Goal: Transaction & Acquisition: Obtain resource

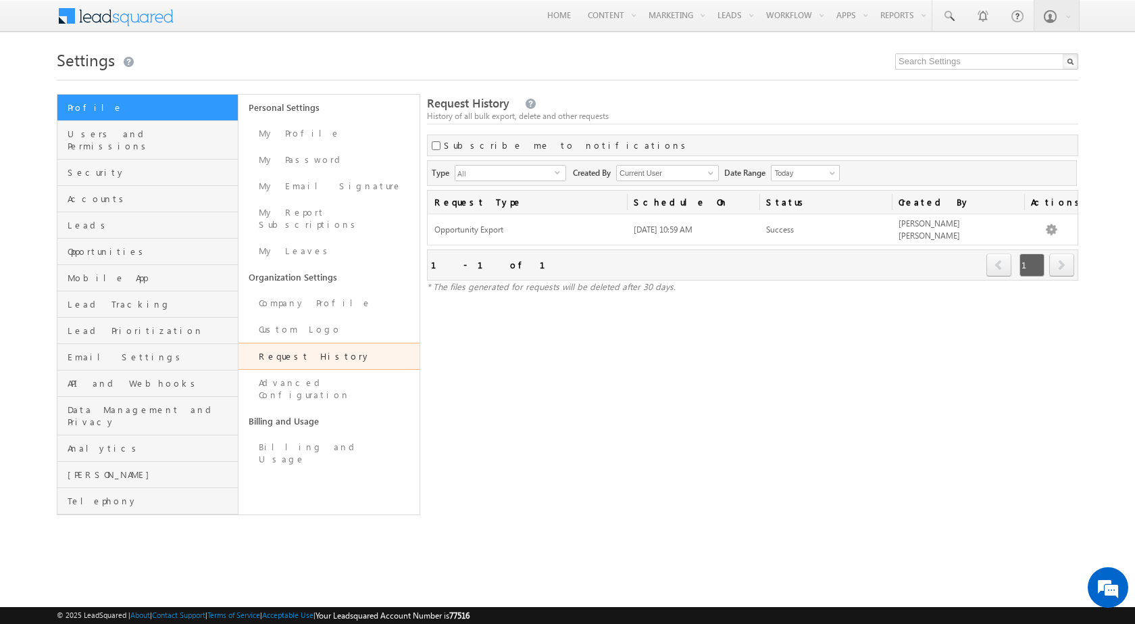
click at [157, 14] on span at bounding box center [125, 15] width 98 height 24
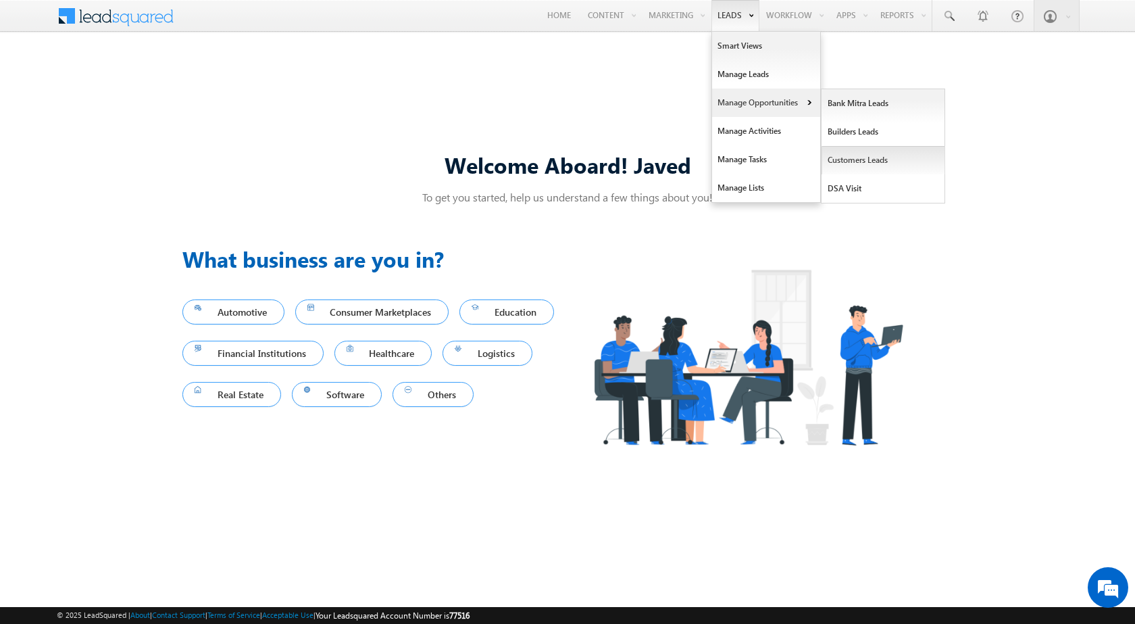
click at [893, 160] on link "Customers Leads" at bounding box center [884, 160] width 124 height 28
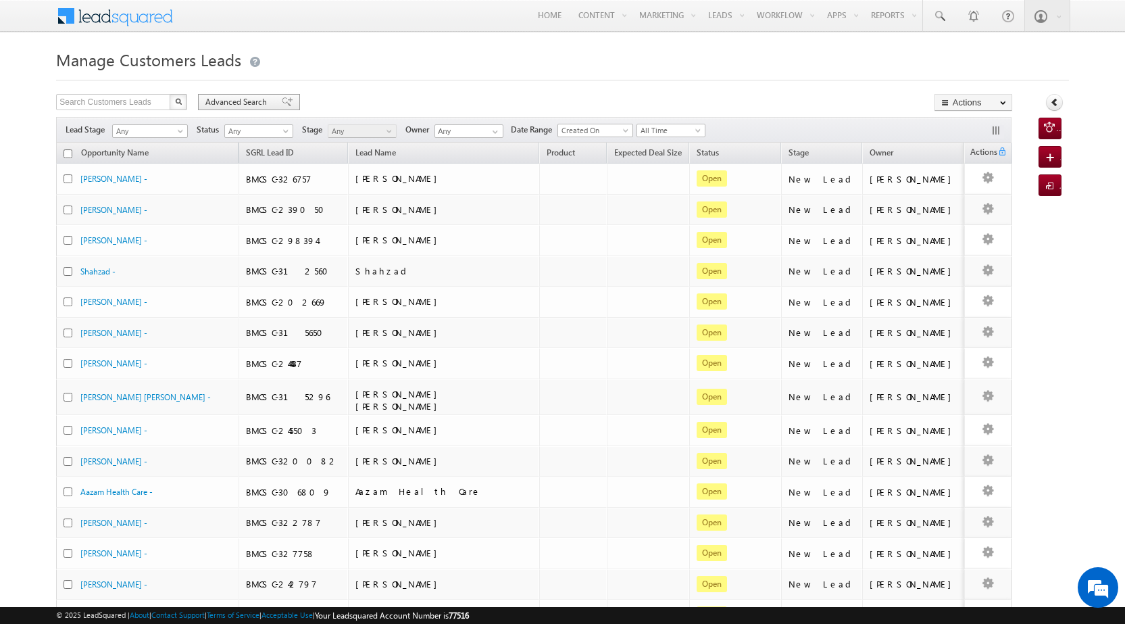
click at [228, 101] on span "Advanced Search" at bounding box center [238, 102] width 66 height 12
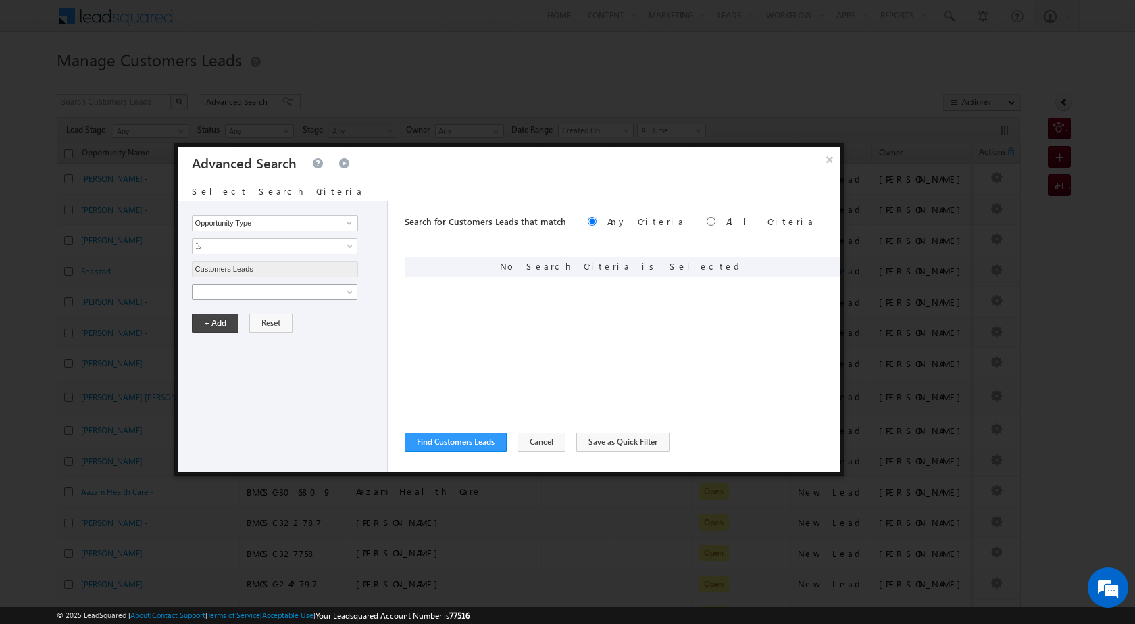
click at [268, 293] on span at bounding box center [266, 292] width 147 height 12
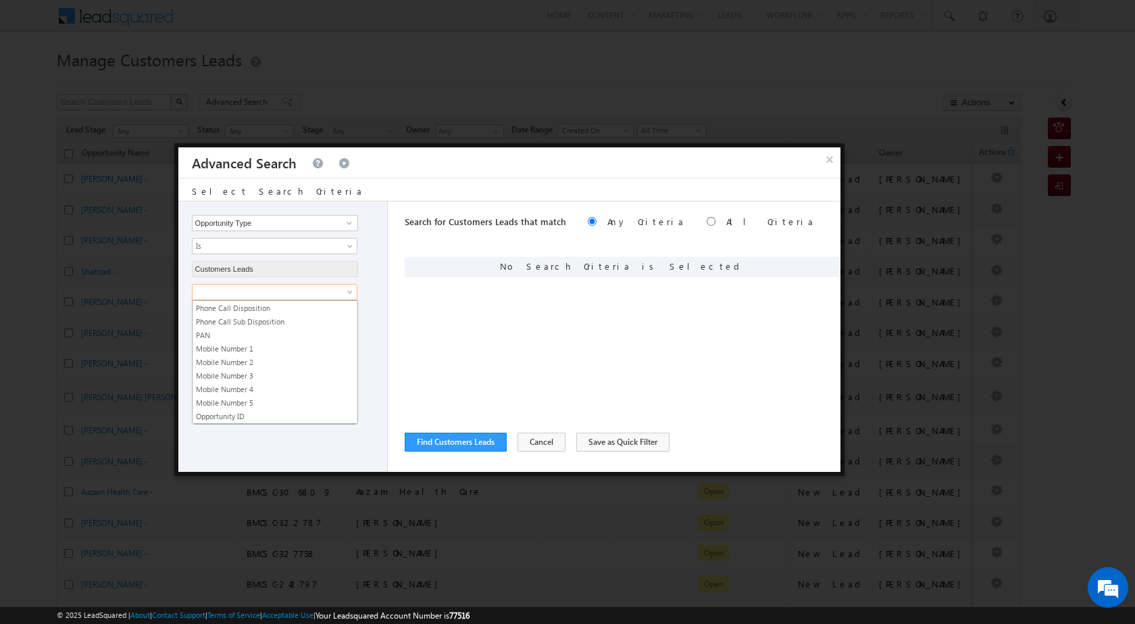
scroll to position [621, 0]
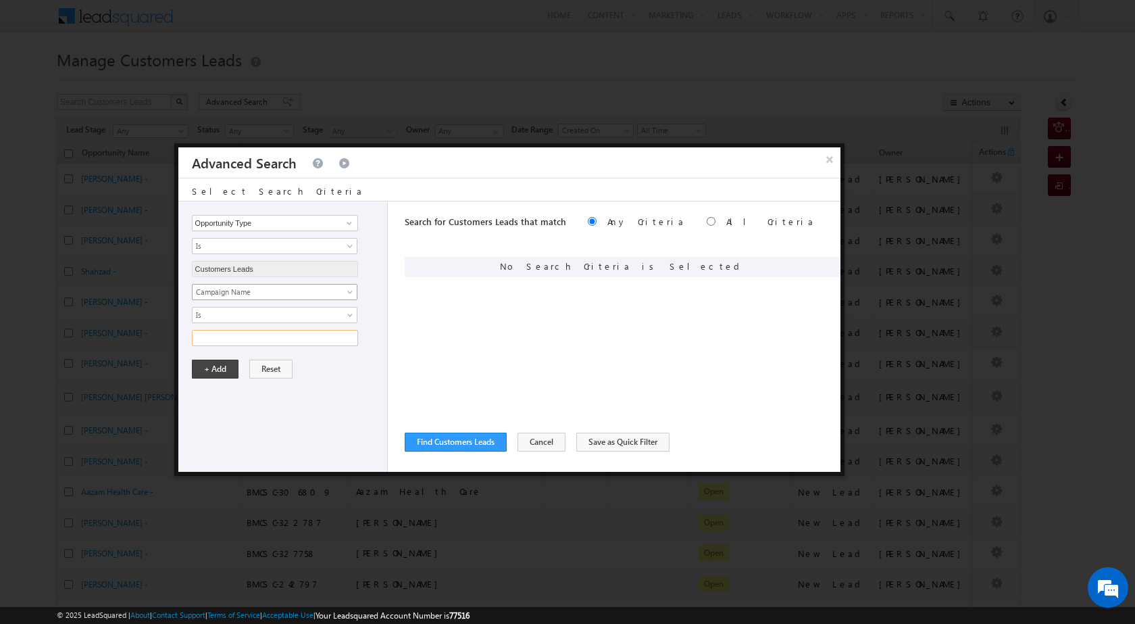
paste input "NTB_PQ_HL_FRESH_CLB4_CC_RCS1_12AUG25"
type input "NTB_PQ_HL_FRESH_CLB4_CC_RCS1_12AUG25"
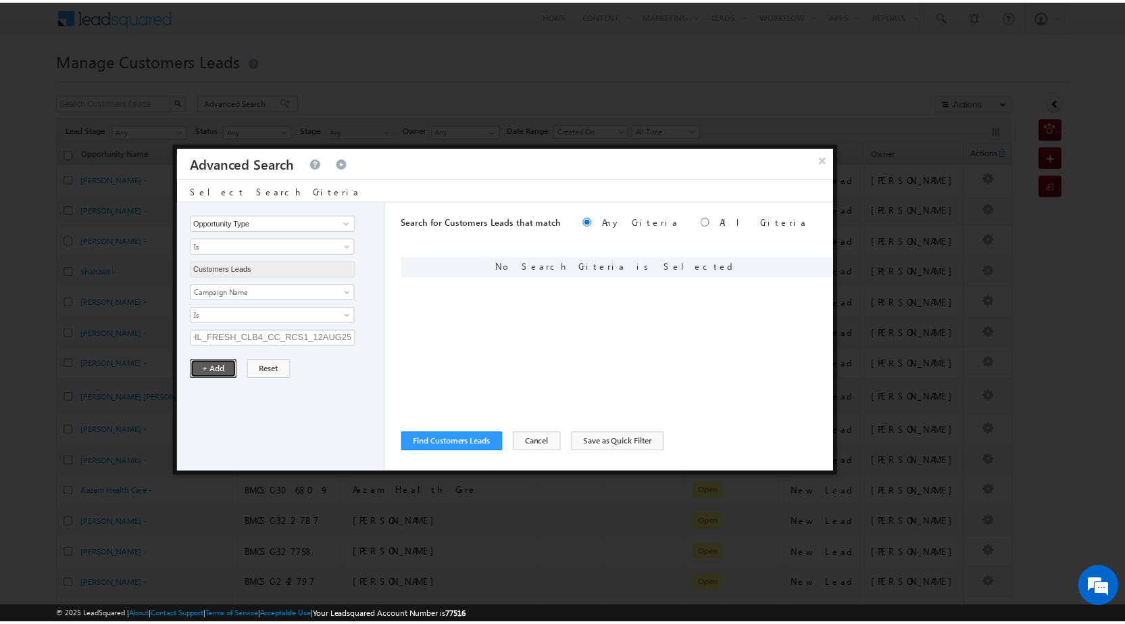
scroll to position [0, 0]
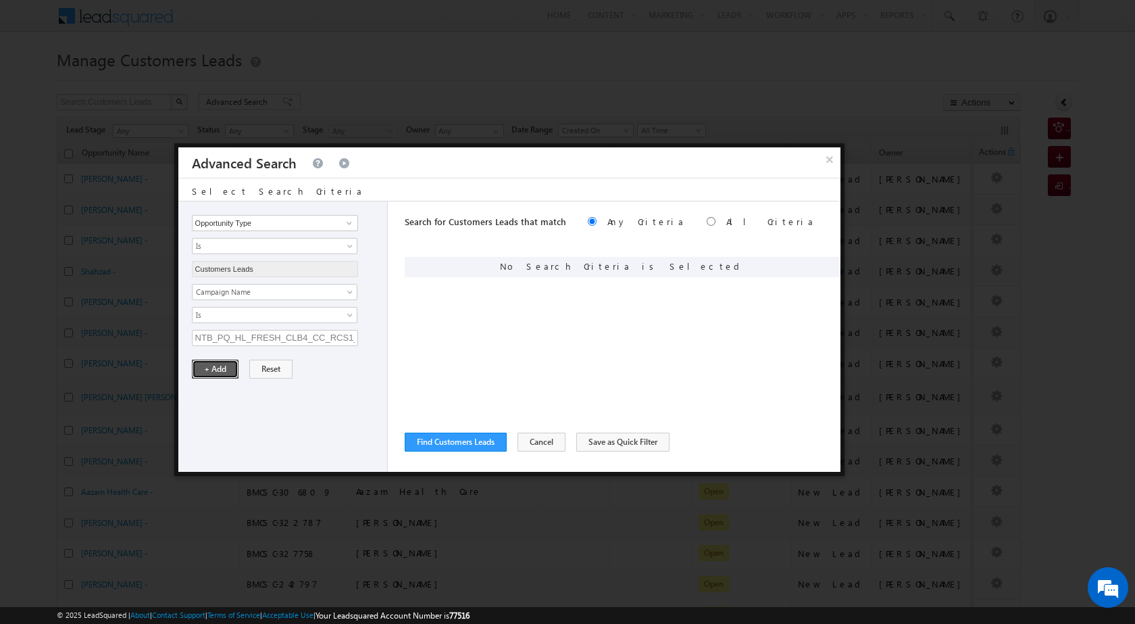
click at [205, 374] on button "+ Add" at bounding box center [215, 369] width 47 height 19
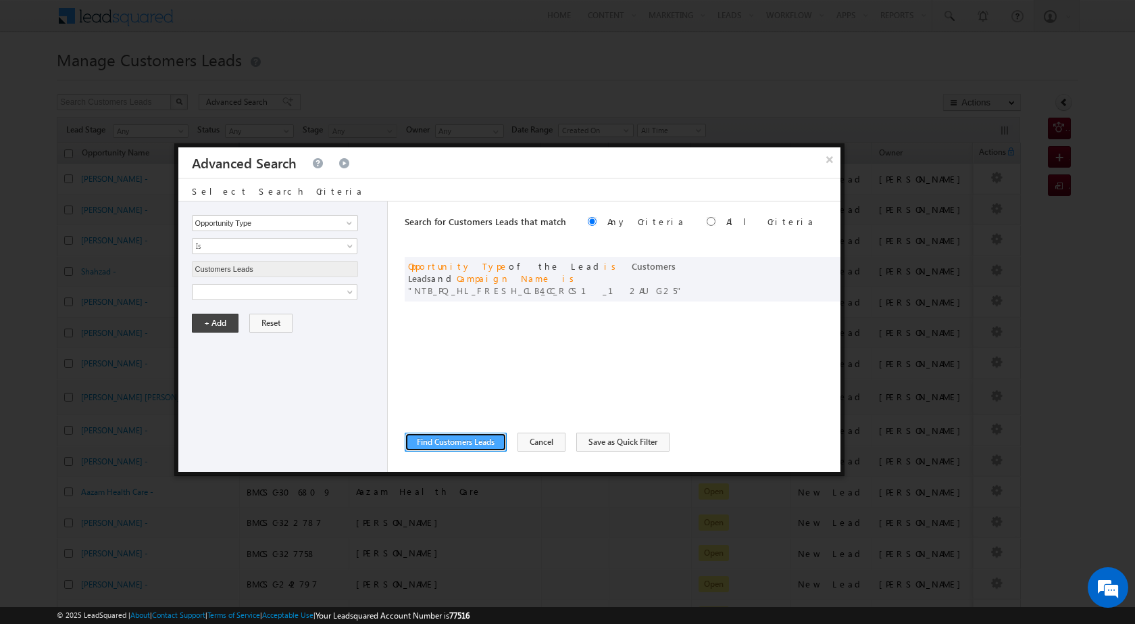
click at [474, 447] on button "Find Customers Leads" at bounding box center [456, 442] width 102 height 19
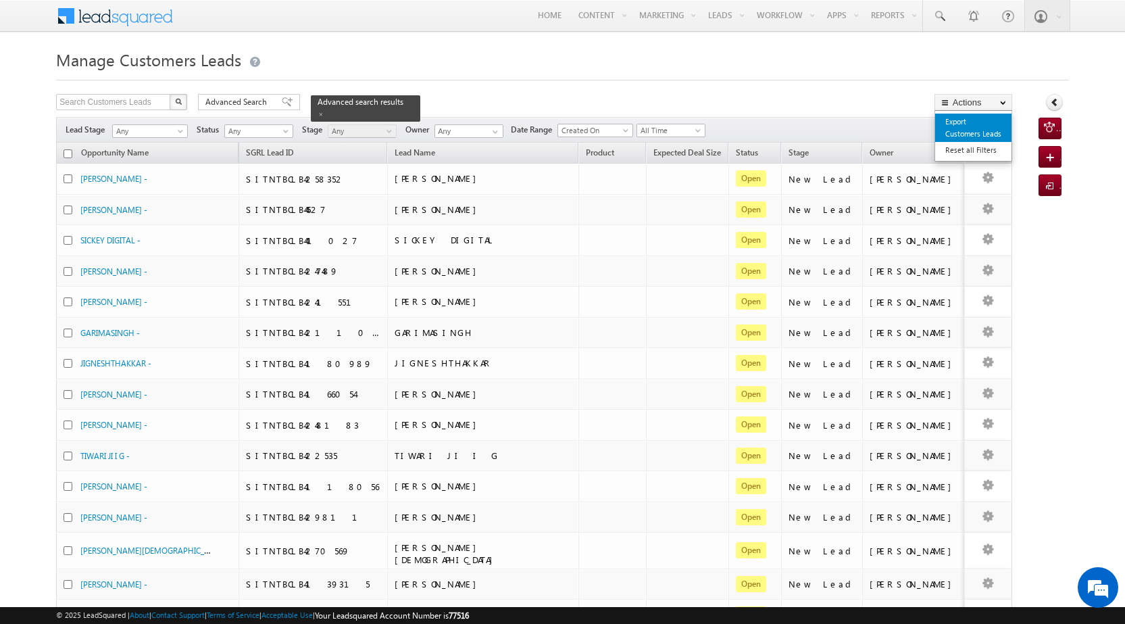
click at [956, 126] on link "Export Customers Leads" at bounding box center [973, 128] width 76 height 28
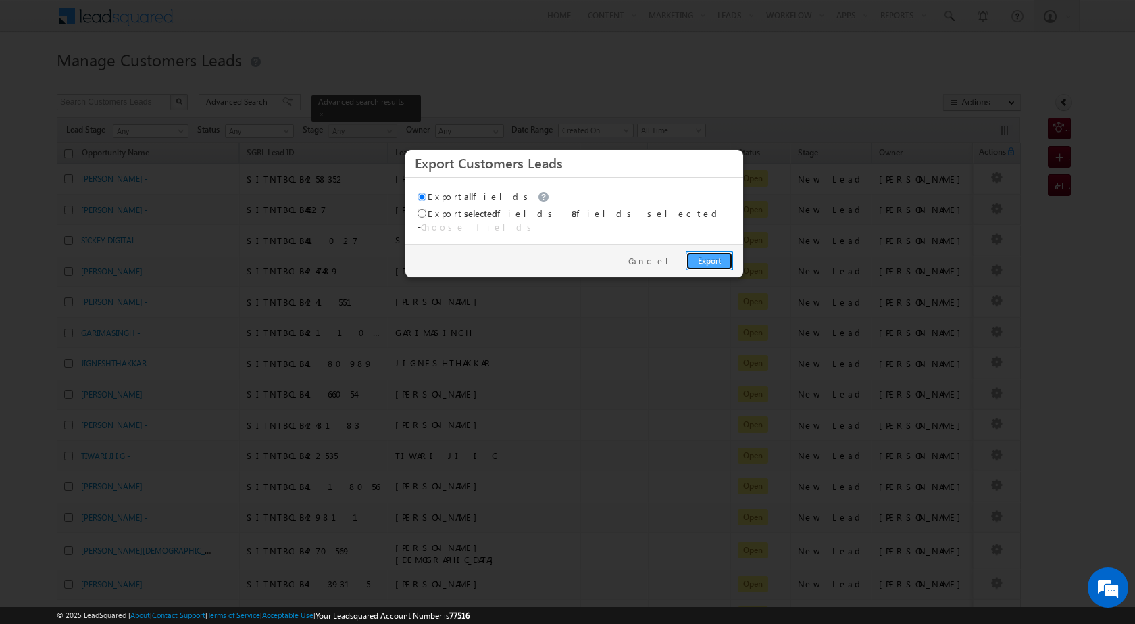
click at [704, 251] on link "Export" at bounding box center [709, 260] width 47 height 19
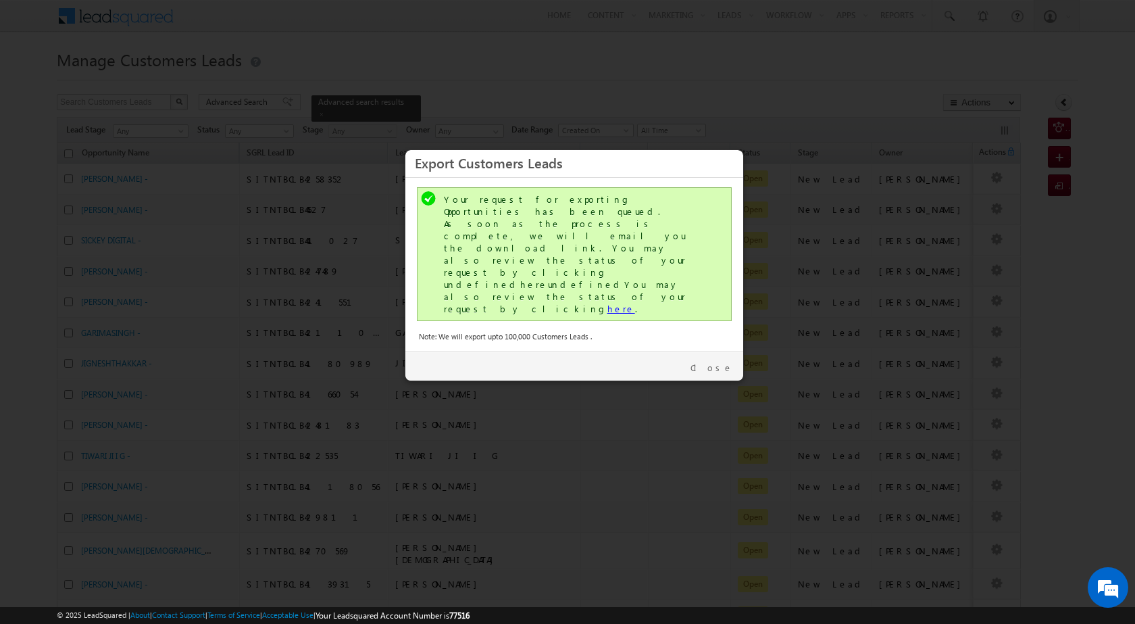
click at [608, 303] on link "here" at bounding box center [622, 308] width 28 height 11
click at [716, 362] on link "Close" at bounding box center [712, 368] width 43 height 12
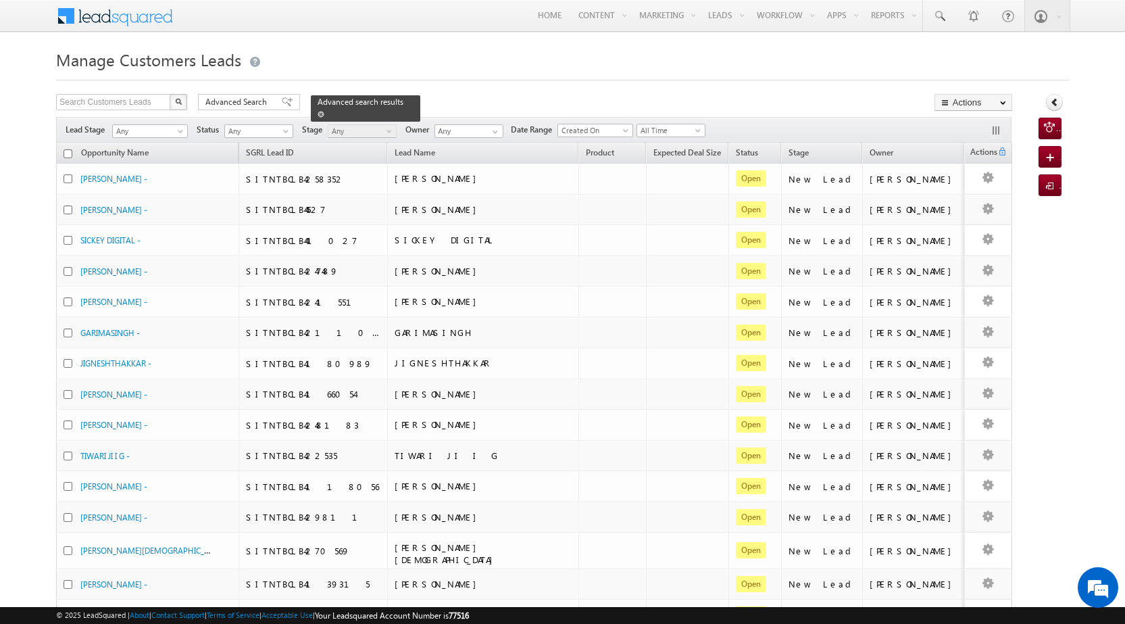
click at [336, 100] on span "Advanced search results" at bounding box center [361, 102] width 86 height 10
click at [221, 103] on span "Advanced Search" at bounding box center [238, 102] width 66 height 12
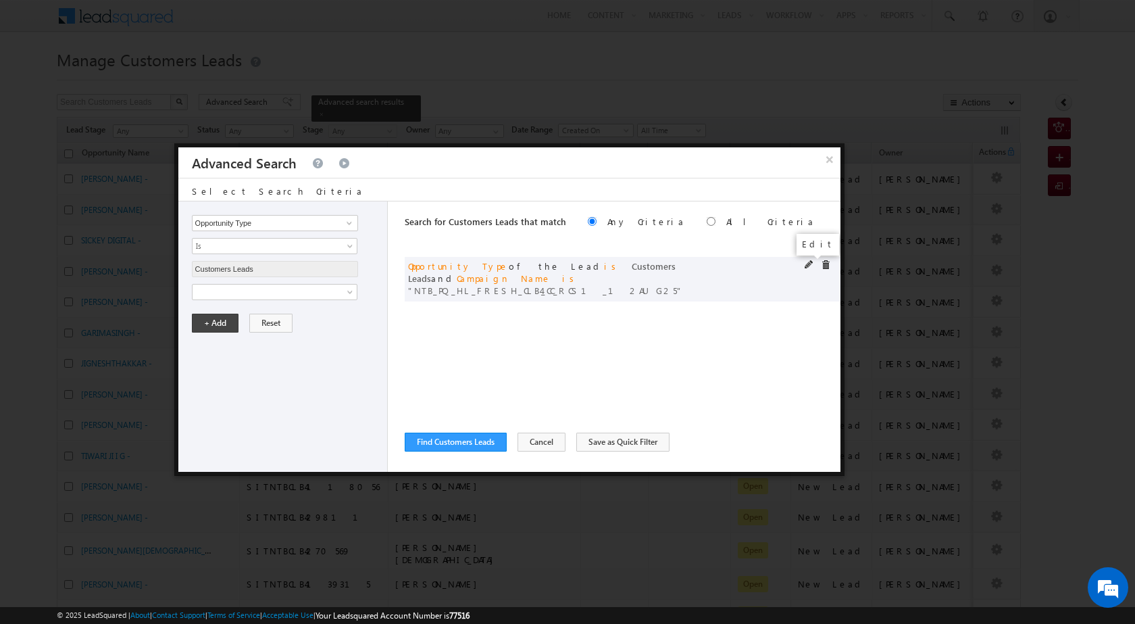
click at [806, 264] on span at bounding box center [809, 264] width 9 height 9
click at [256, 335] on input "NTB_PQ_HL_FRESH_CLB4_CC_RCS1_12AUG25" at bounding box center [275, 338] width 166 height 16
click at [810, 263] on span at bounding box center [809, 264] width 9 height 9
click at [260, 336] on input "NTB_PQ_HL_FRESH_CLB4_CC_RCS1_12AUG25" at bounding box center [275, 338] width 166 height 16
paste input "2_CC_RCS1_12AUG25"
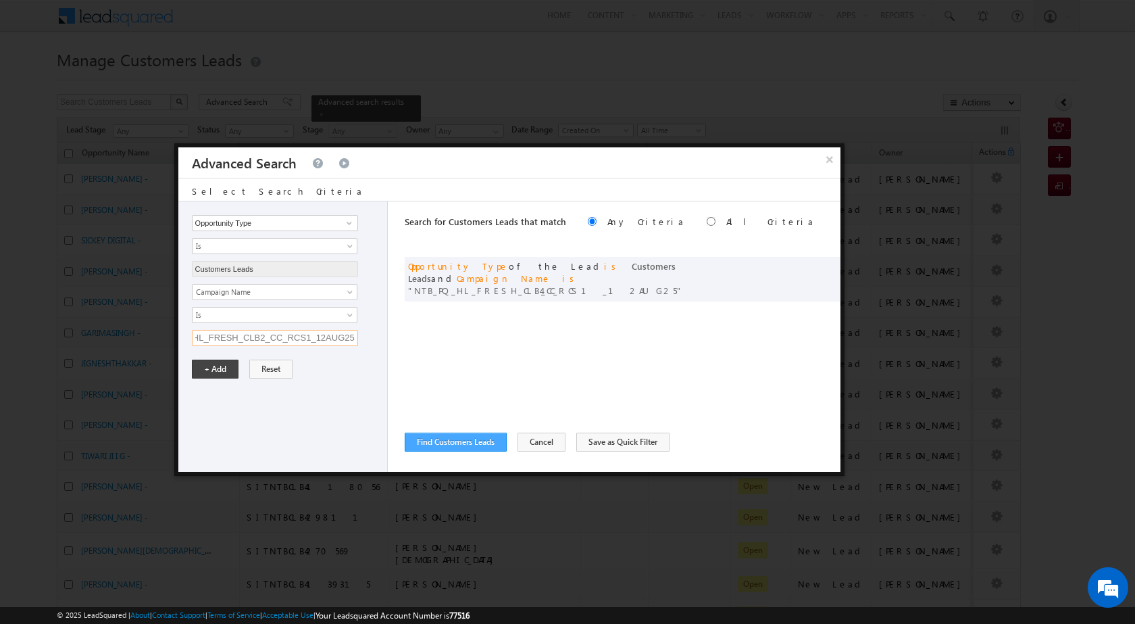
scroll to position [0, 43]
type input "NTB_PQ_HL_FRESH_CLB2_CC_RCS1_12AUG25"
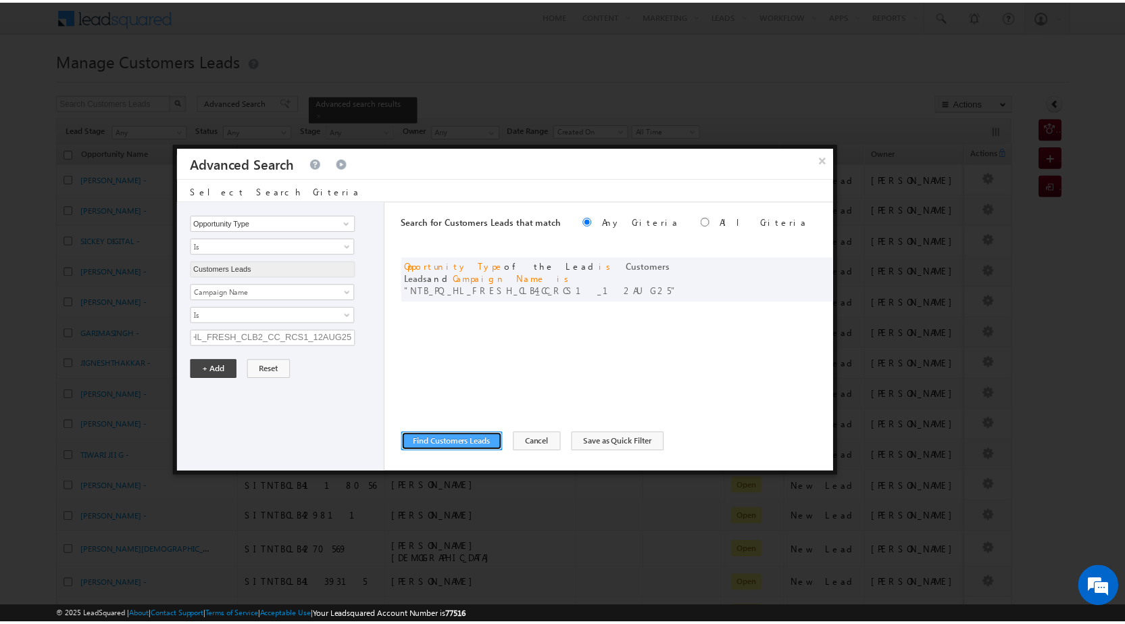
scroll to position [0, 0]
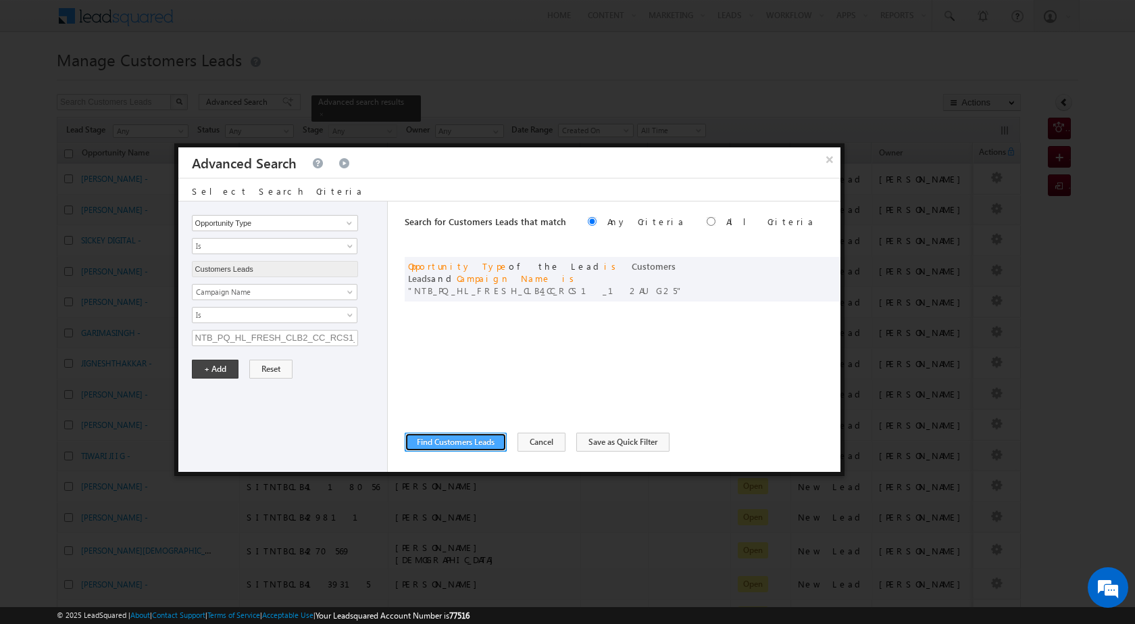
click at [474, 441] on button "Find Customers Leads" at bounding box center [456, 442] width 102 height 19
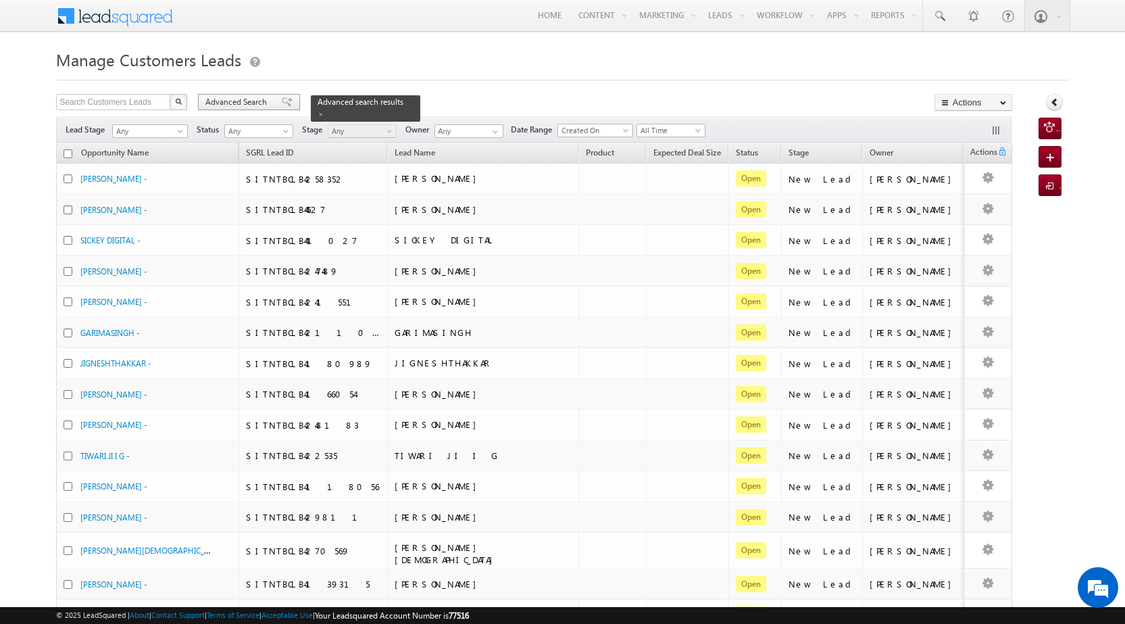
click at [257, 105] on span "Advanced Search" at bounding box center [238, 102] width 66 height 12
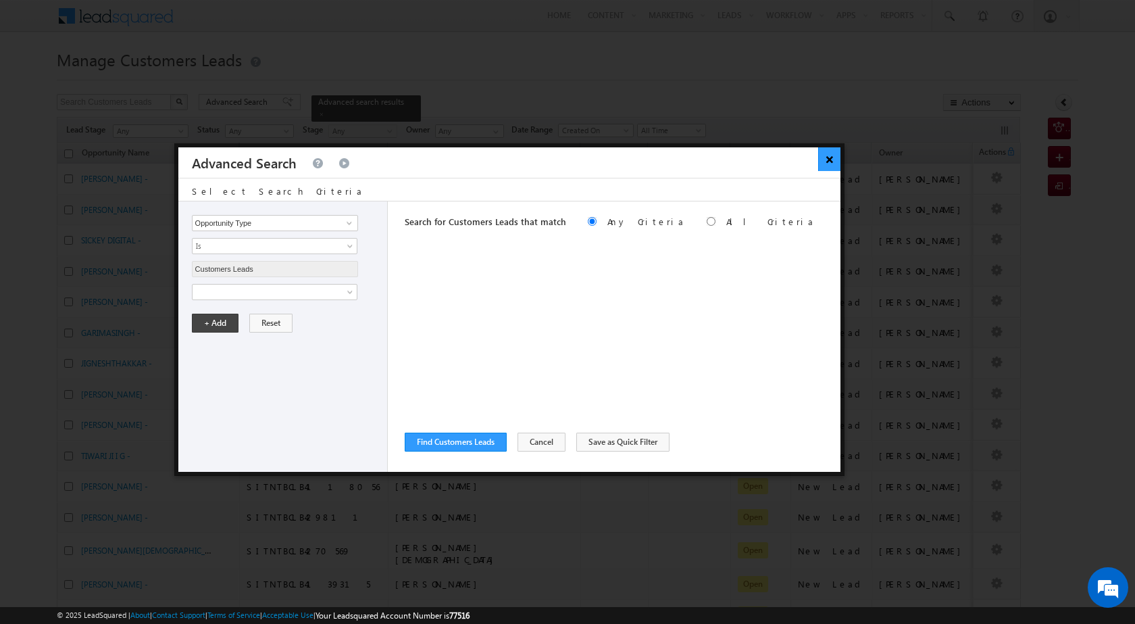
click at [822, 161] on button "×" at bounding box center [829, 159] width 22 height 24
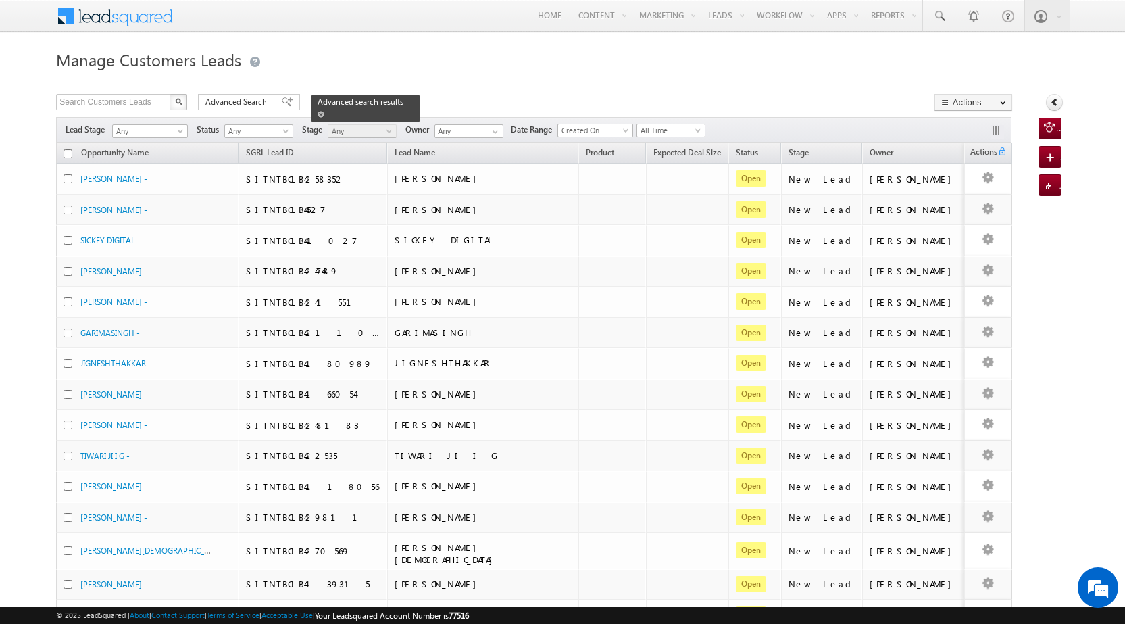
click at [338, 102] on span "Advanced search results" at bounding box center [361, 102] width 86 height 10
click at [231, 97] on span "Advanced Search" at bounding box center [238, 102] width 66 height 12
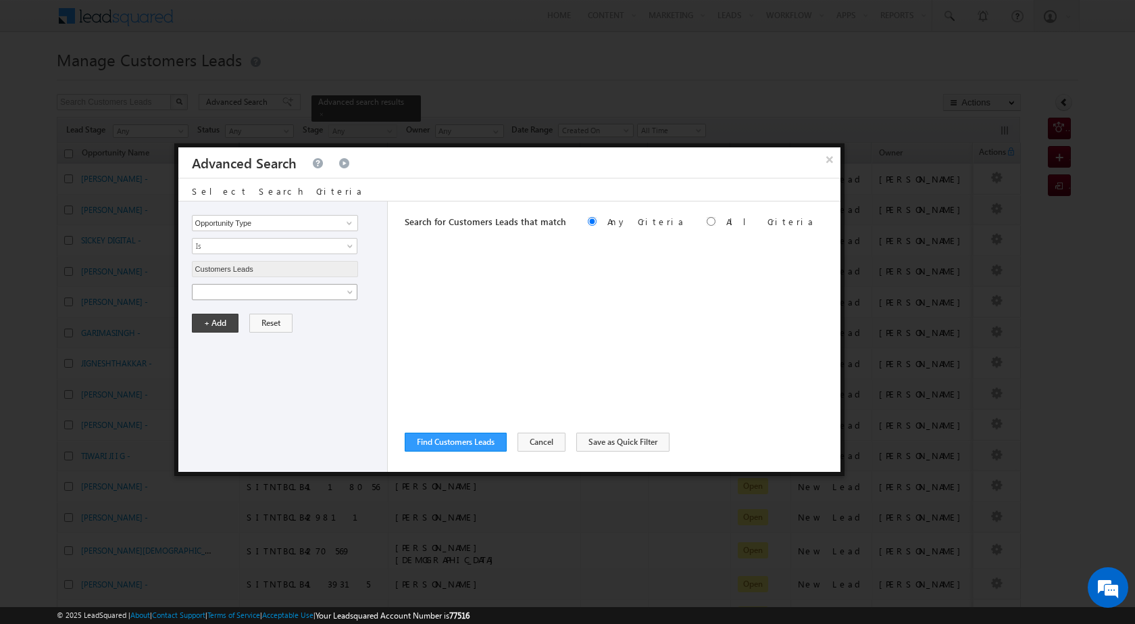
click at [270, 291] on span at bounding box center [266, 292] width 147 height 12
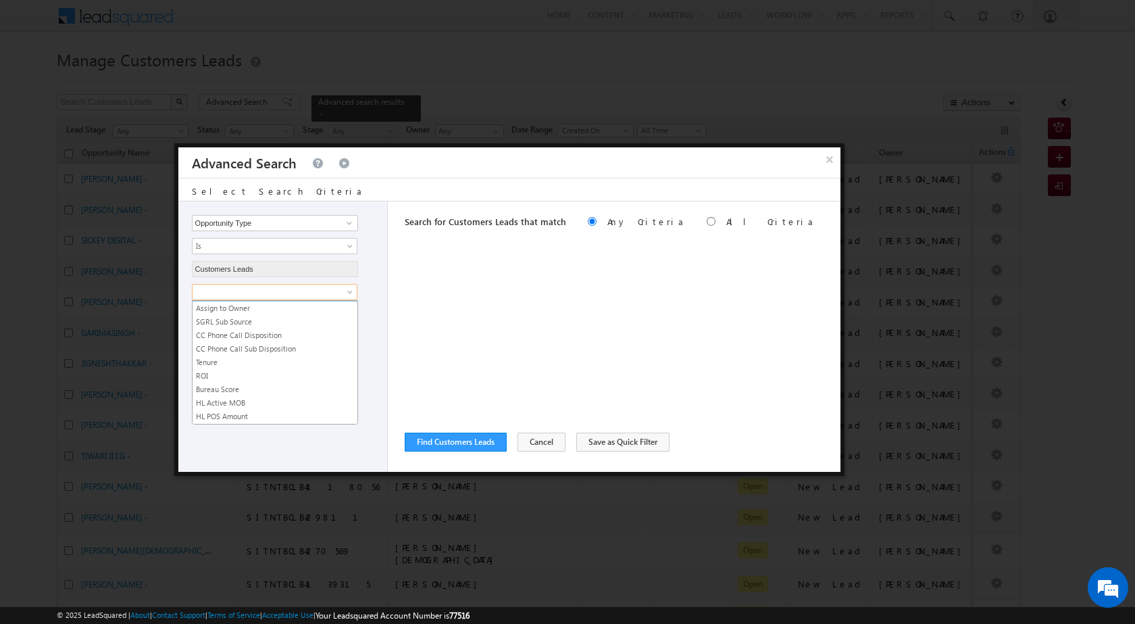
scroll to position [662, 0]
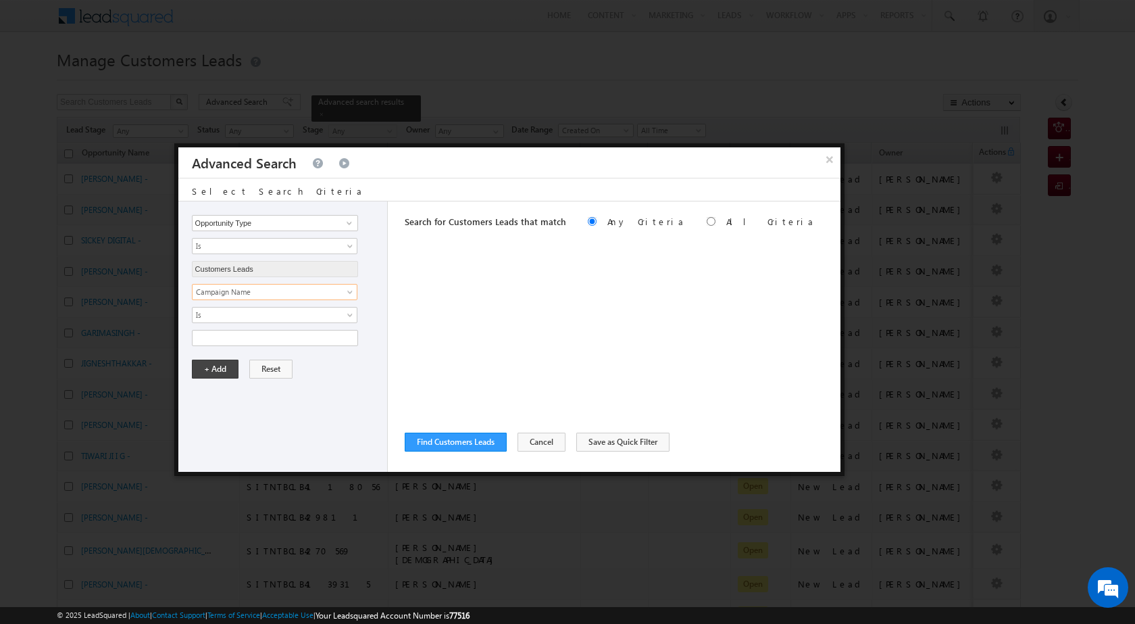
click at [278, 348] on div "Opportunity Type Lead Owner Sales Group Prospect Id Address 1 Address 2 Age Ass…" at bounding box center [283, 336] width 210 height 270
click at [277, 345] on input "text" at bounding box center [275, 338] width 166 height 16
paste input "NTB_PQ_HL_FRESH_CLB2_CC_RCS1_12AUG25"
type input "NTB_PQ_HL_FRESH_CLB2_CC_RCS1_12AUG25"
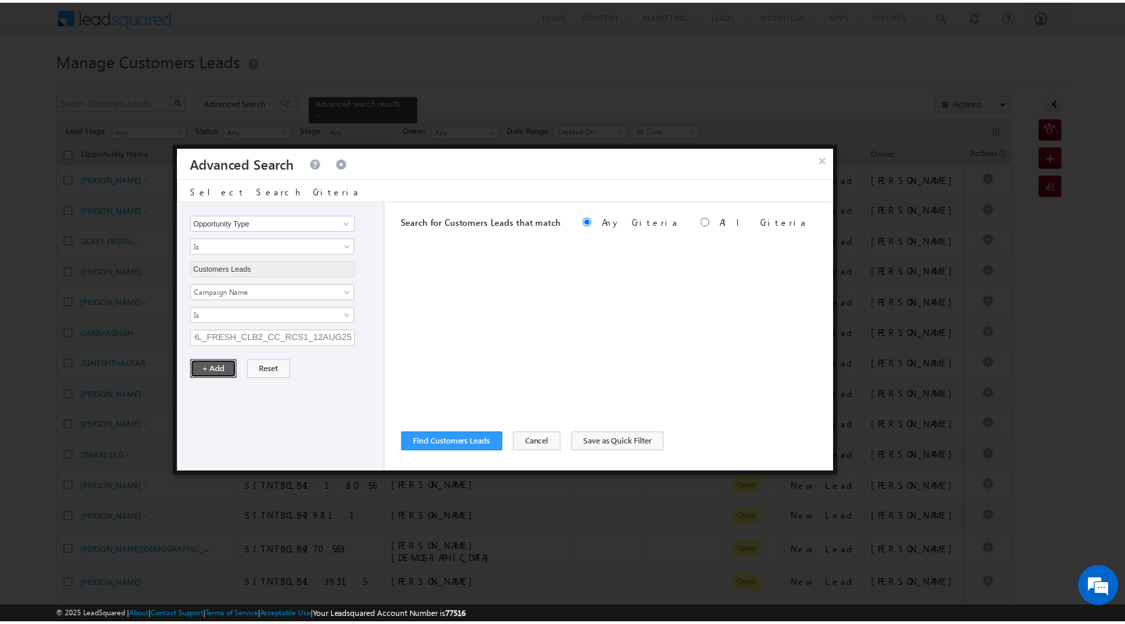
scroll to position [0, 0]
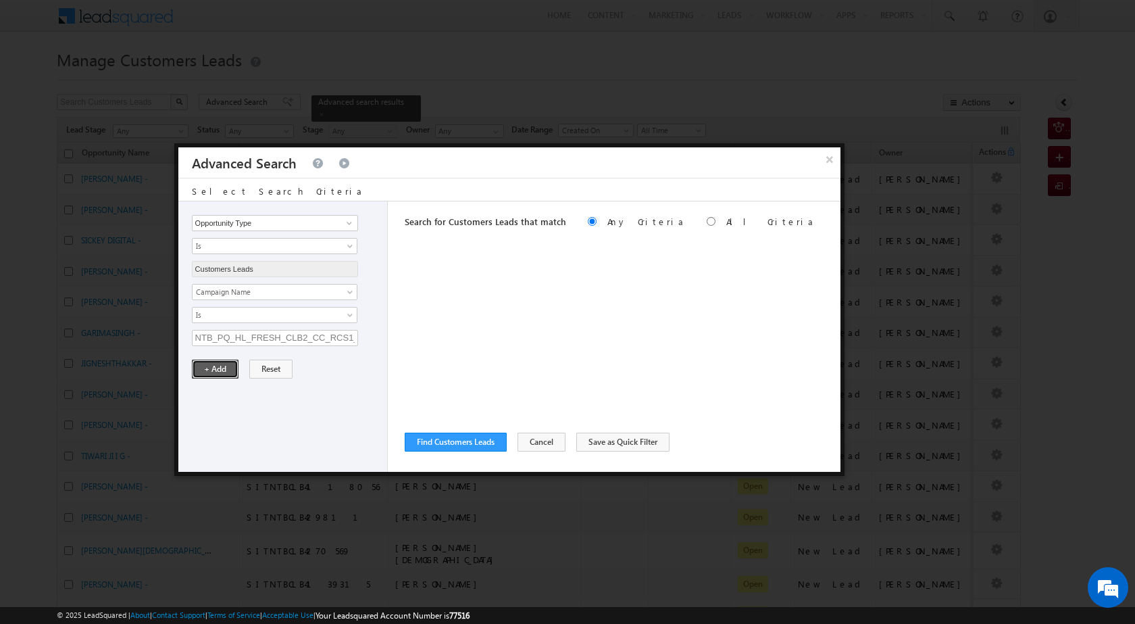
click at [200, 369] on button "+ Add" at bounding box center [215, 369] width 47 height 19
click at [726, 224] on label "All Criteria" at bounding box center [770, 221] width 89 height 11
radio input "true"
click at [835, 154] on button "×" at bounding box center [829, 159] width 22 height 24
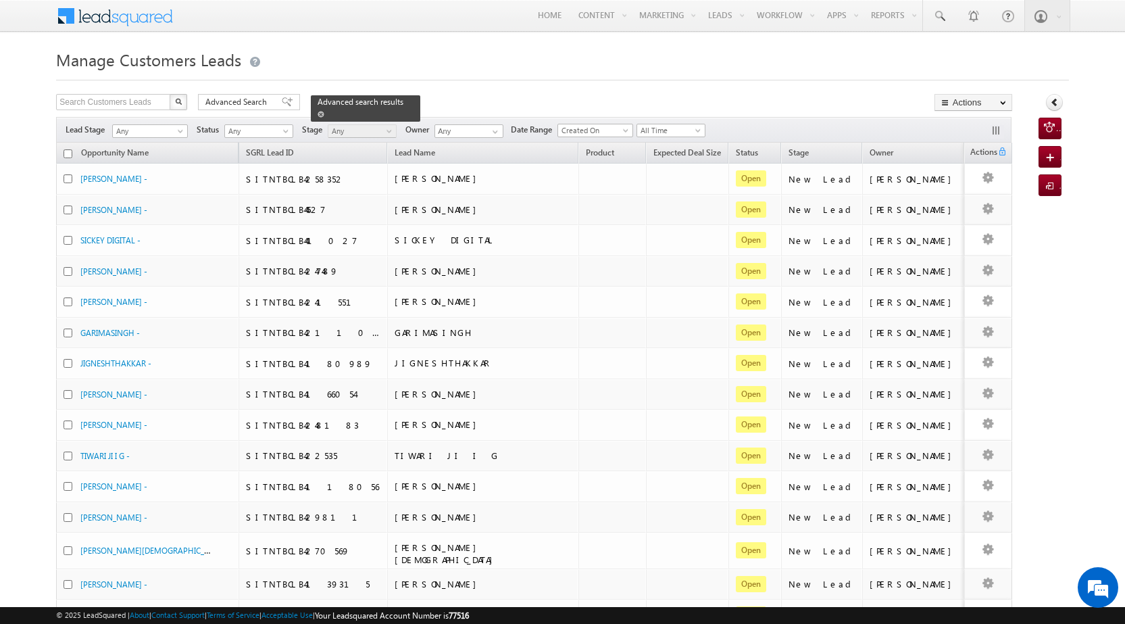
click at [356, 103] on span "Advanced search results" at bounding box center [361, 102] width 86 height 10
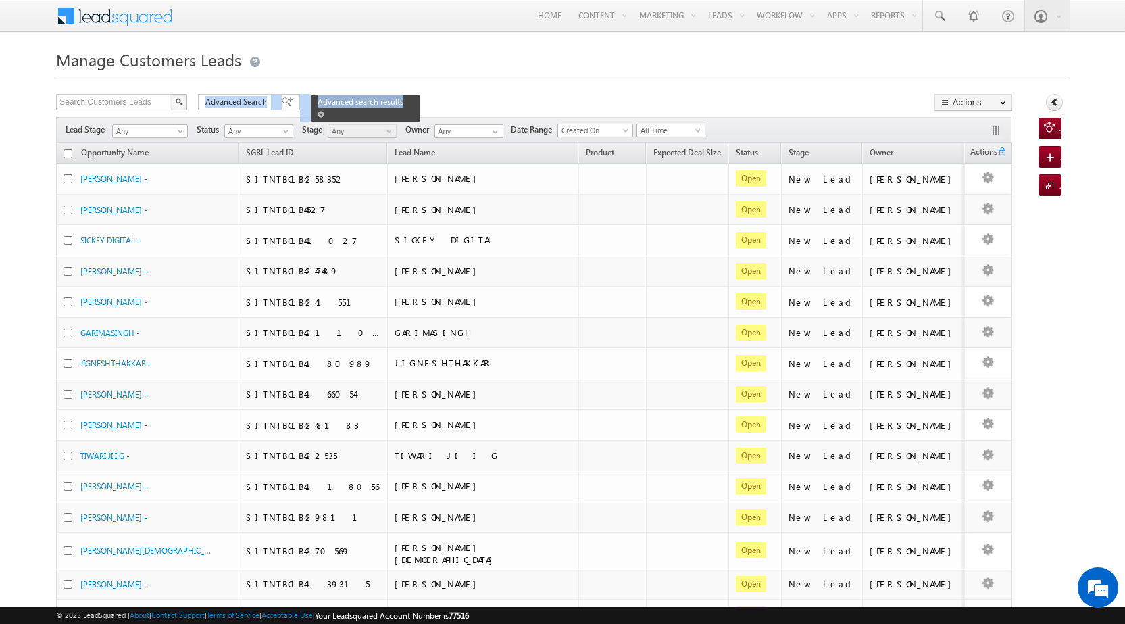
click at [324, 111] on span at bounding box center [321, 114] width 7 height 7
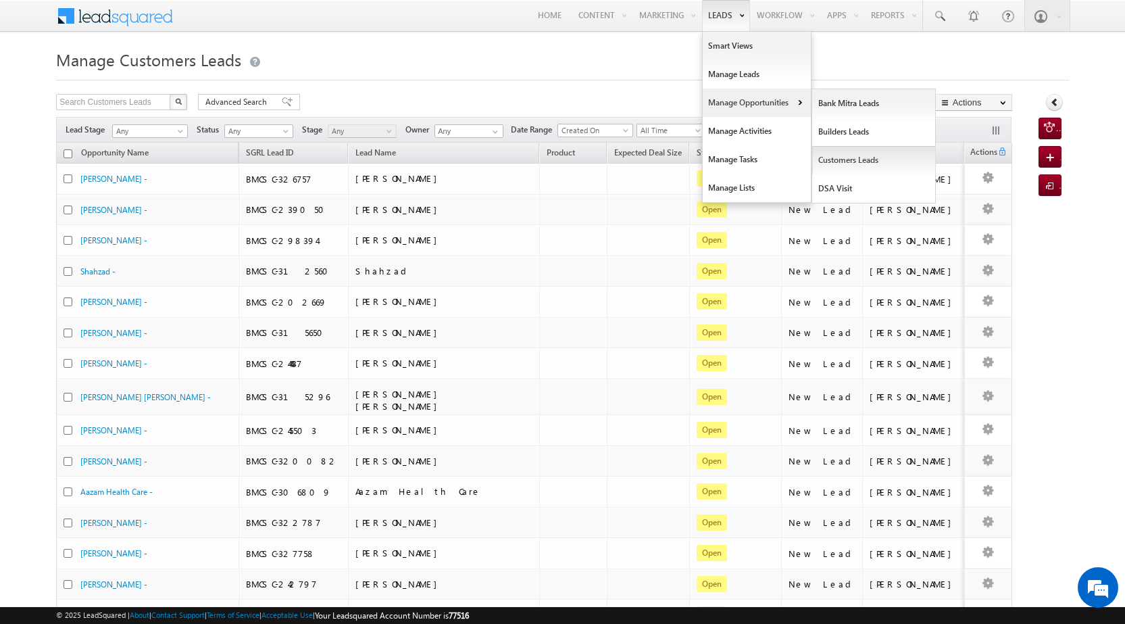
click at [843, 155] on link "Customers Leads" at bounding box center [874, 160] width 124 height 28
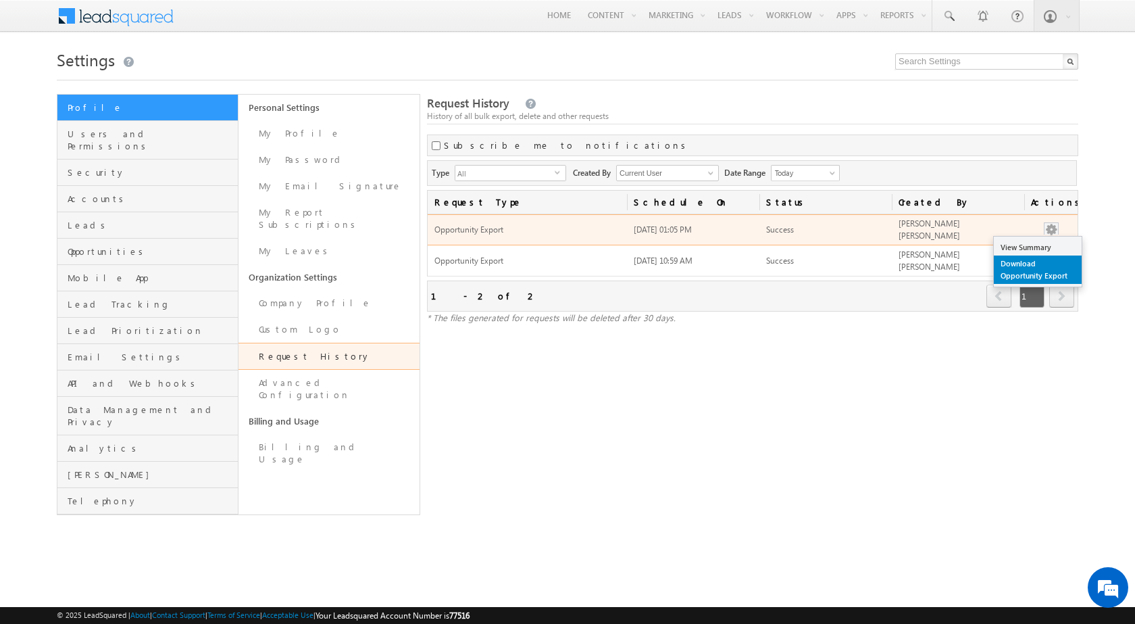
click at [1039, 265] on link "Download Opportunity Export" at bounding box center [1038, 269] width 88 height 28
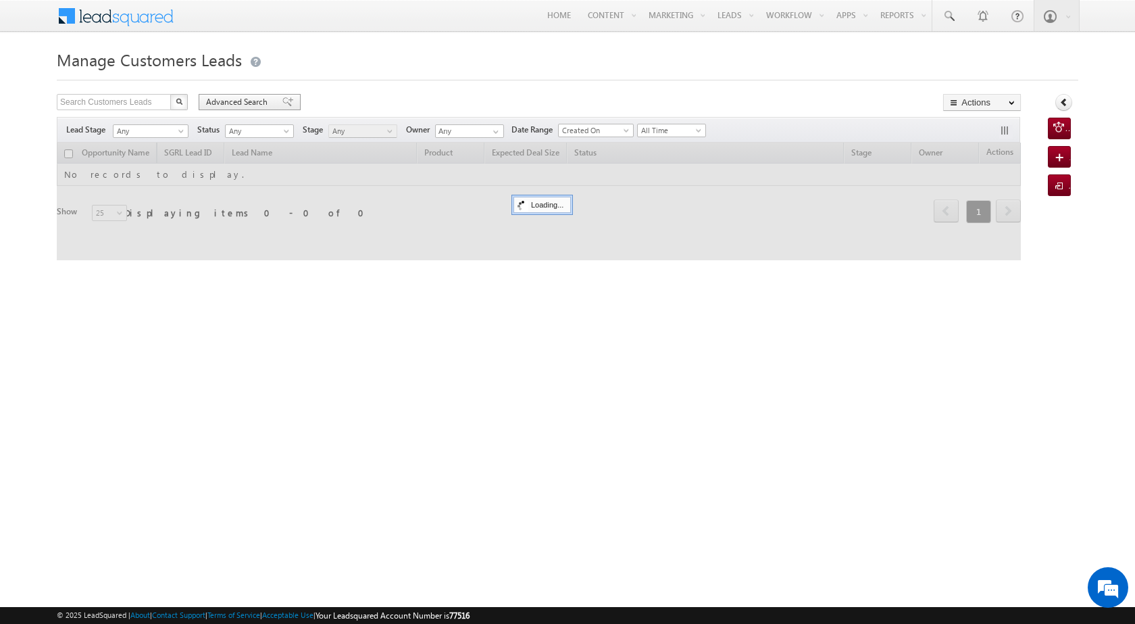
click at [218, 101] on span "Advanced Search" at bounding box center [239, 102] width 66 height 12
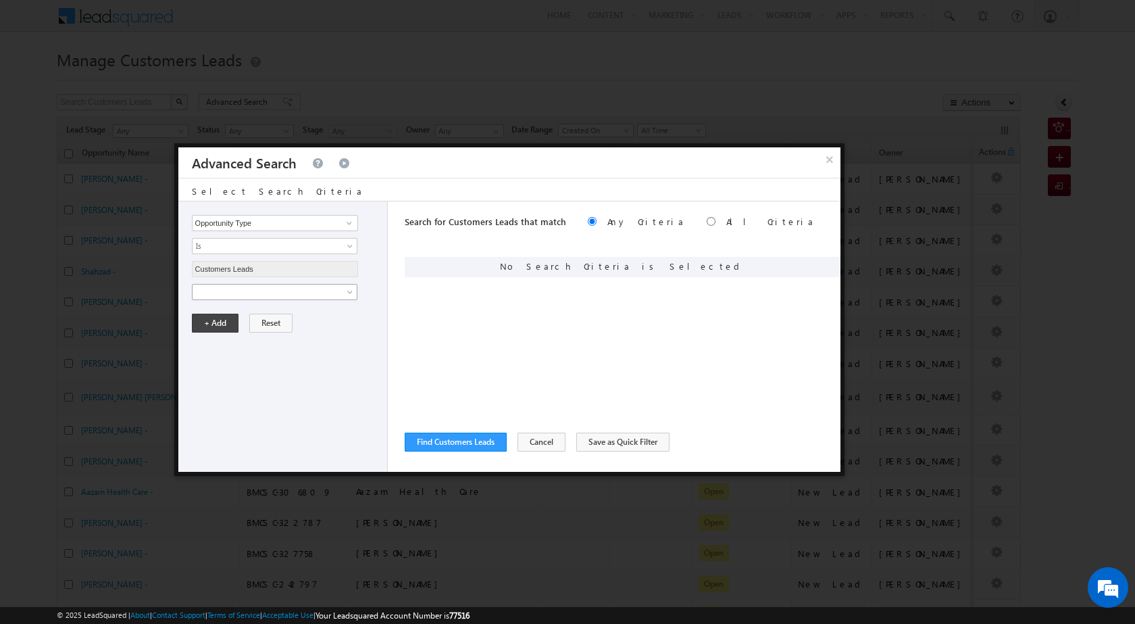
click at [249, 290] on span at bounding box center [266, 292] width 147 height 12
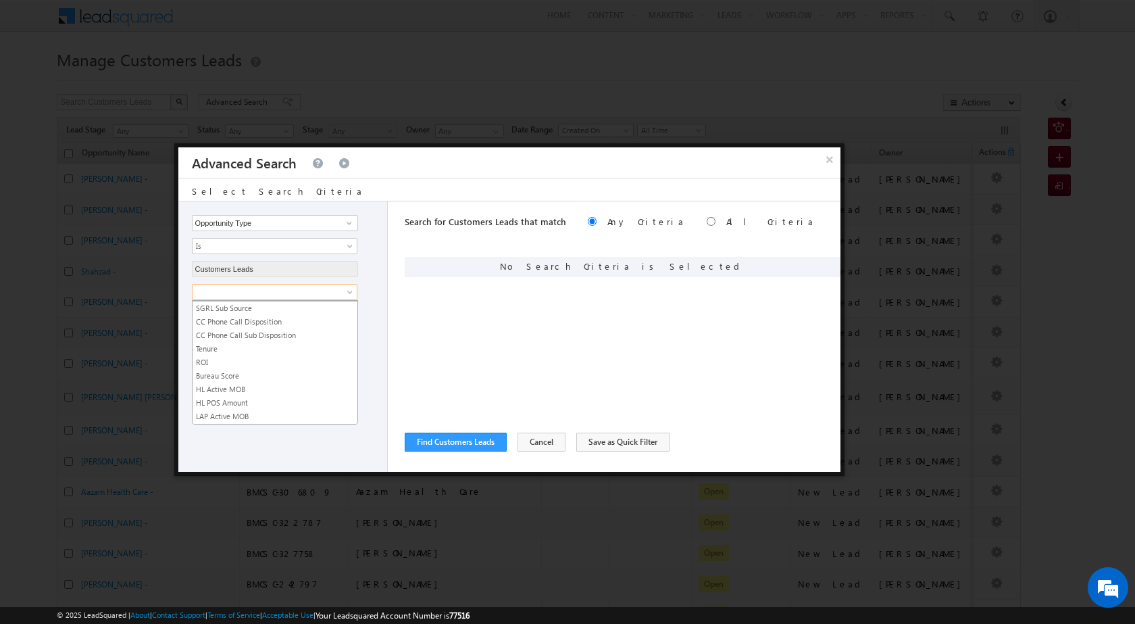
scroll to position [675, 0]
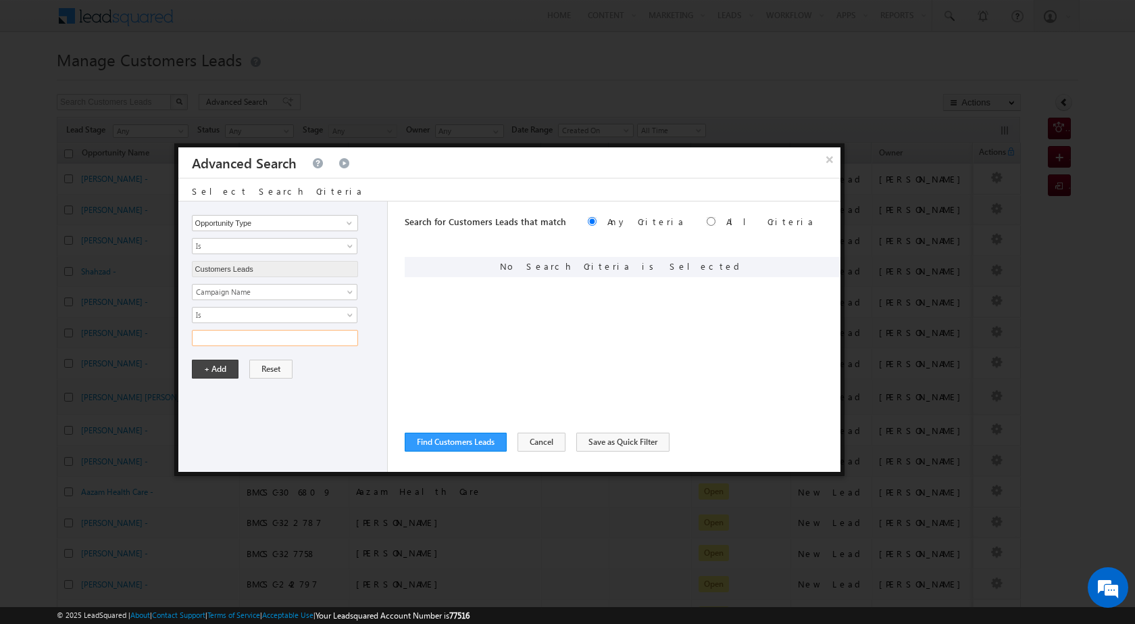
paste input "NTB_PQ_HL_FRESH_CLB2_CC_RCS1_12AUG25"
type input "NTB_PQ_HL_FRESH_CLB2_CC_RCS1_12AUG25"
click at [216, 369] on button "+ Add" at bounding box center [215, 369] width 47 height 19
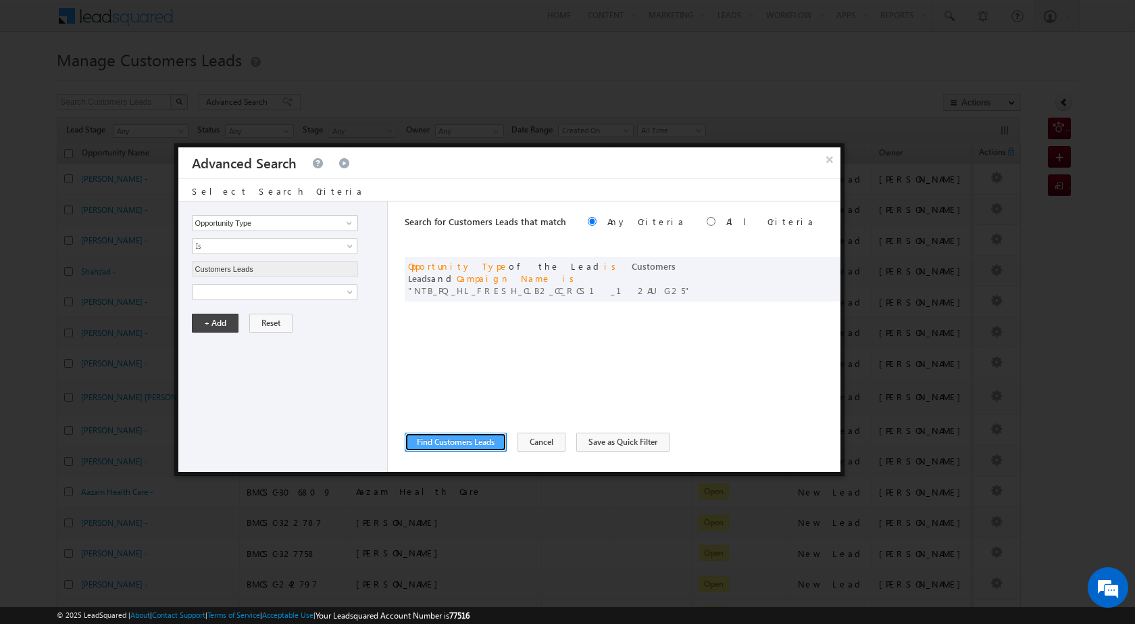
click at [453, 450] on button "Find Customers Leads" at bounding box center [456, 442] width 102 height 19
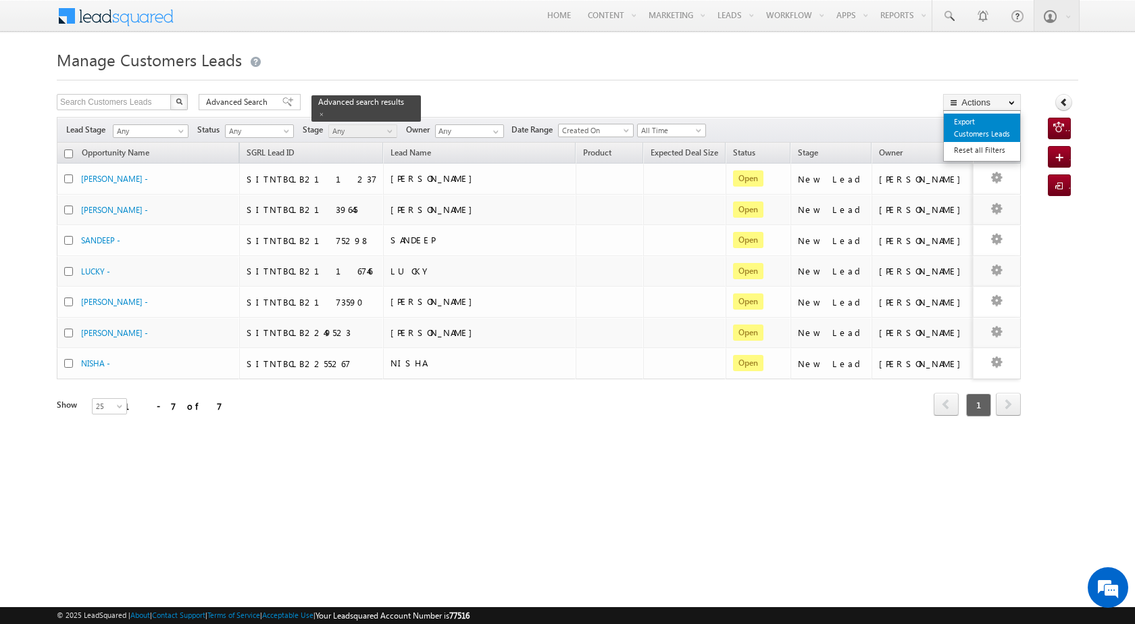
click at [983, 133] on link "Export Customers Leads" at bounding box center [982, 128] width 76 height 28
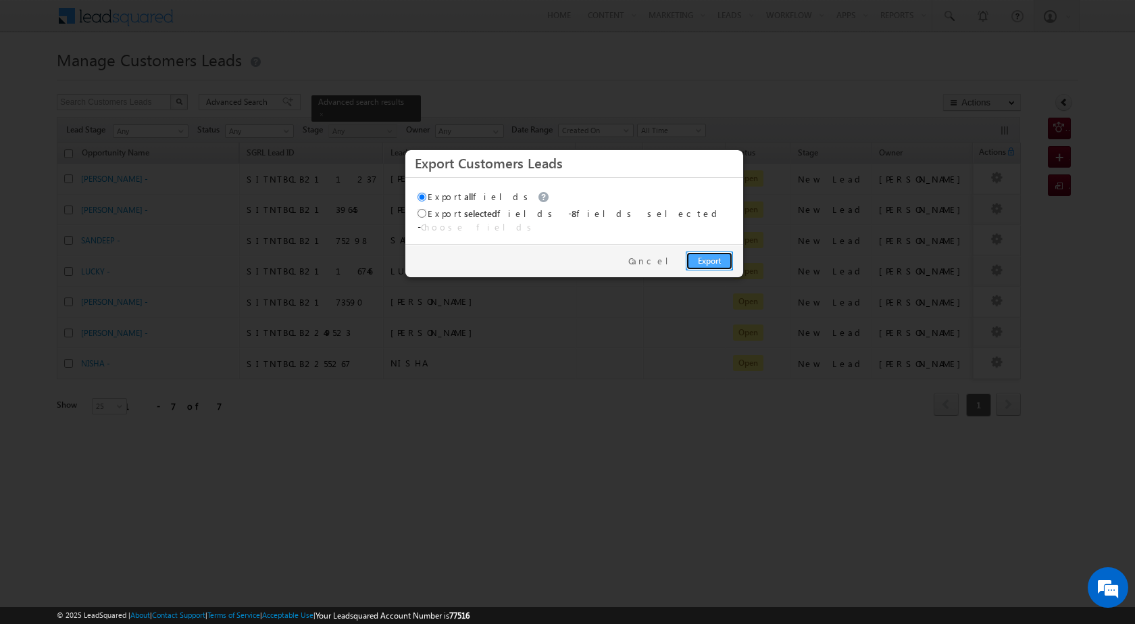
click at [712, 251] on link "Export" at bounding box center [709, 260] width 47 height 19
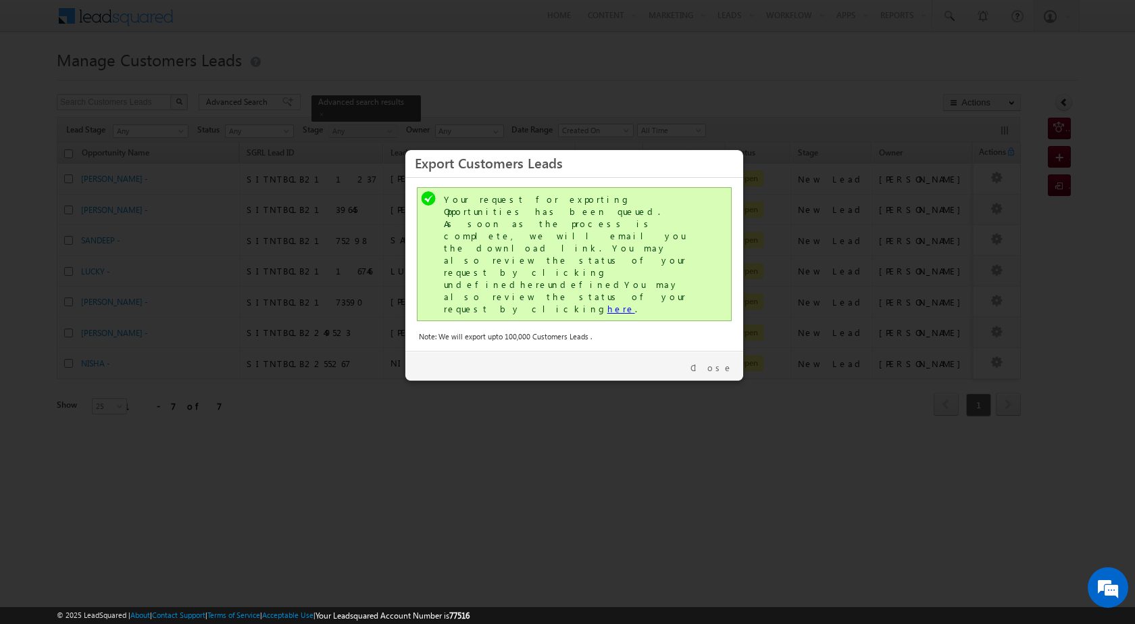
click at [608, 303] on link "here" at bounding box center [622, 308] width 28 height 11
click at [716, 351] on div "Close" at bounding box center [574, 366] width 338 height 30
click at [716, 362] on link "Close" at bounding box center [712, 368] width 43 height 12
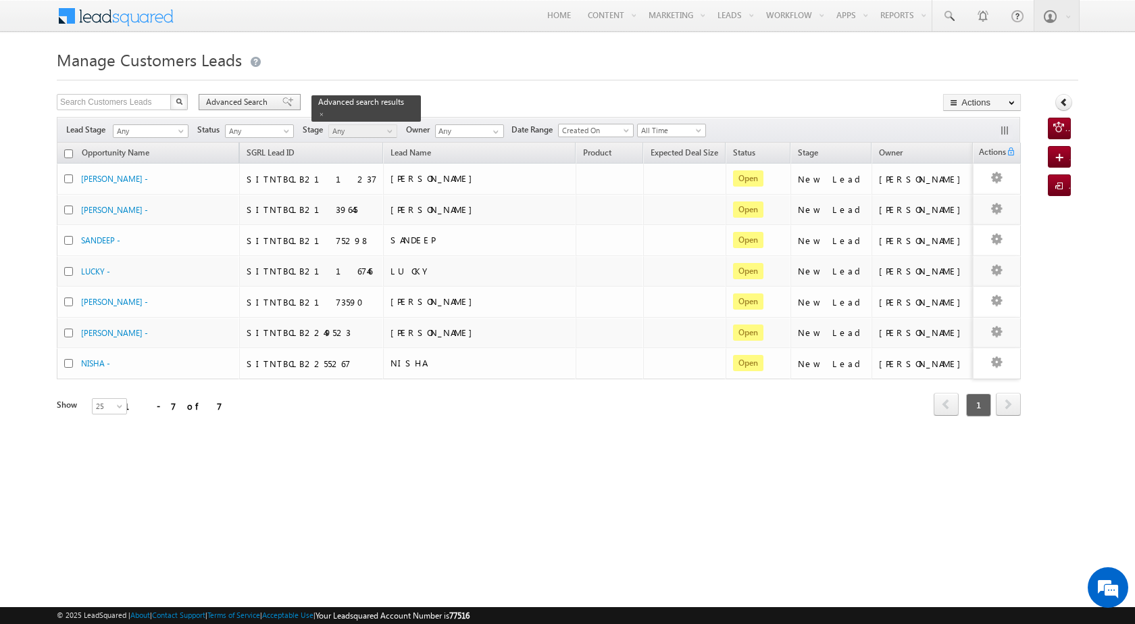
click at [244, 103] on span "Advanced Search" at bounding box center [239, 102] width 66 height 12
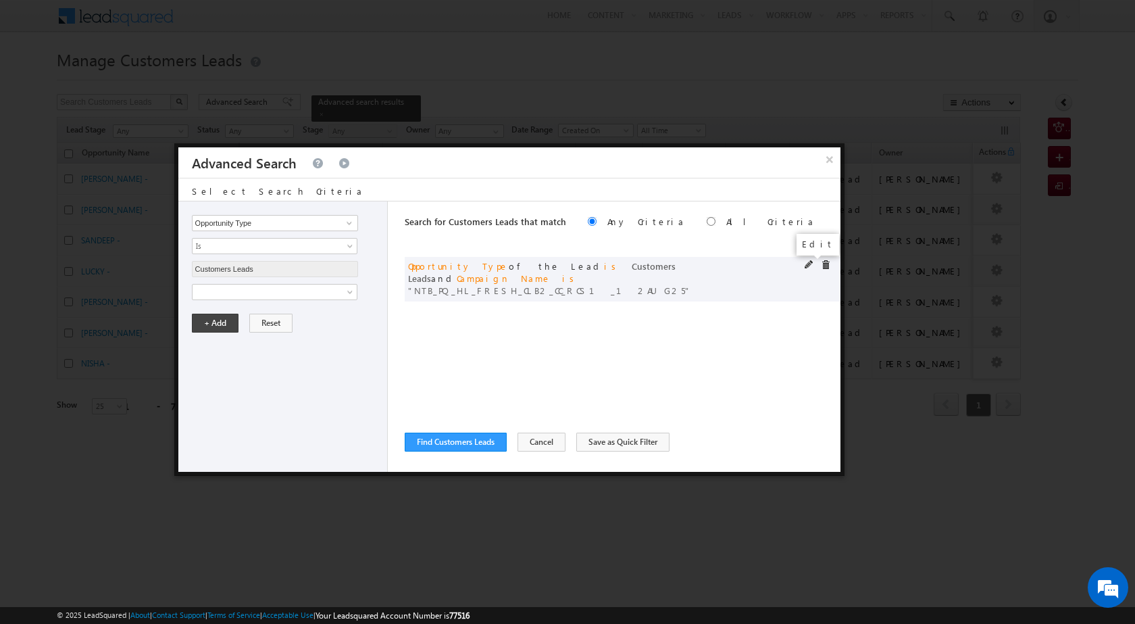
click at [805, 265] on span at bounding box center [809, 264] width 9 height 9
click at [254, 339] on input "NTB_PQ_HL_FRESH_CLB2_CC_RCS1_12AUG25" at bounding box center [275, 338] width 166 height 16
paste input "HL_FRESH_SD_CC_VB3"
type input "NTB_HL_FRESH_SD_CC_VB3_12AUG25"
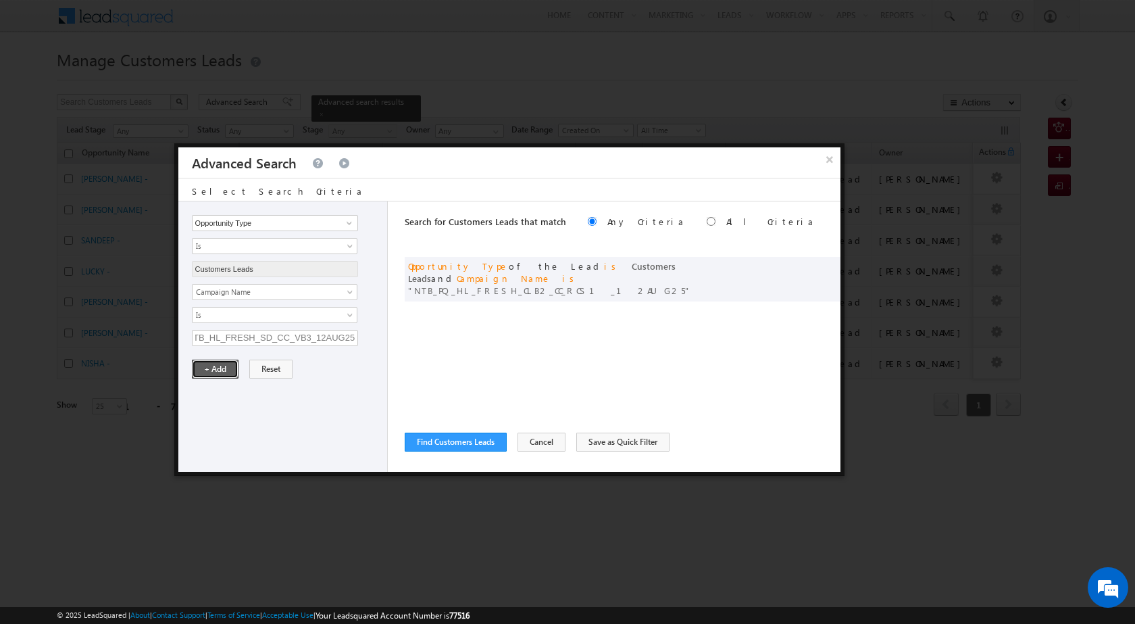
click at [211, 374] on button "+ Add" at bounding box center [215, 369] width 47 height 19
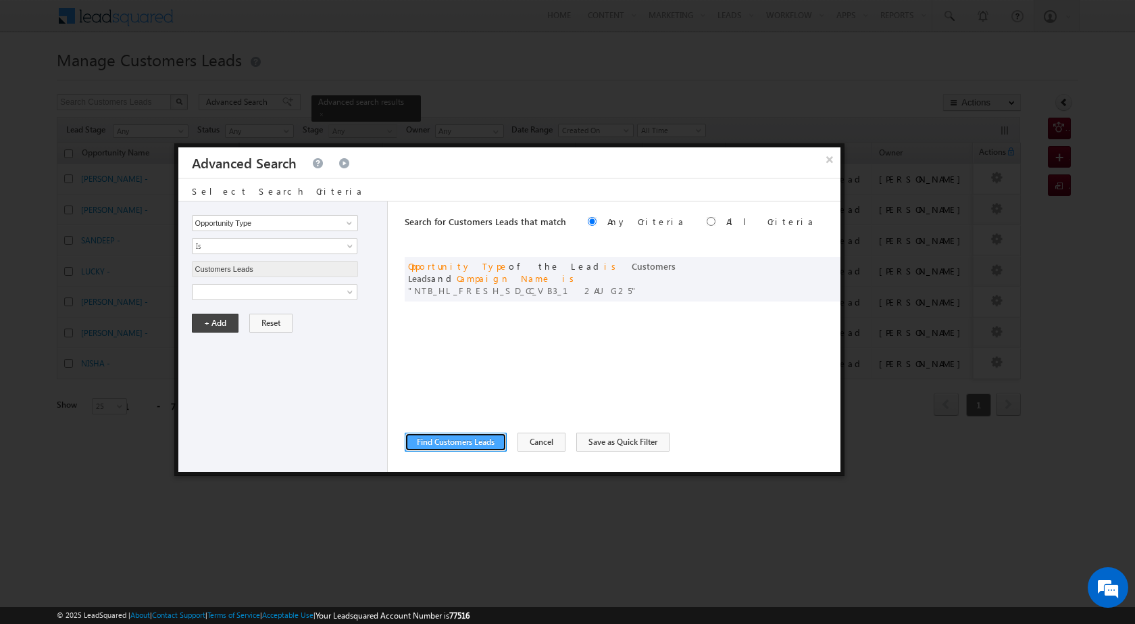
click at [459, 440] on button "Find Customers Leads" at bounding box center [456, 442] width 102 height 19
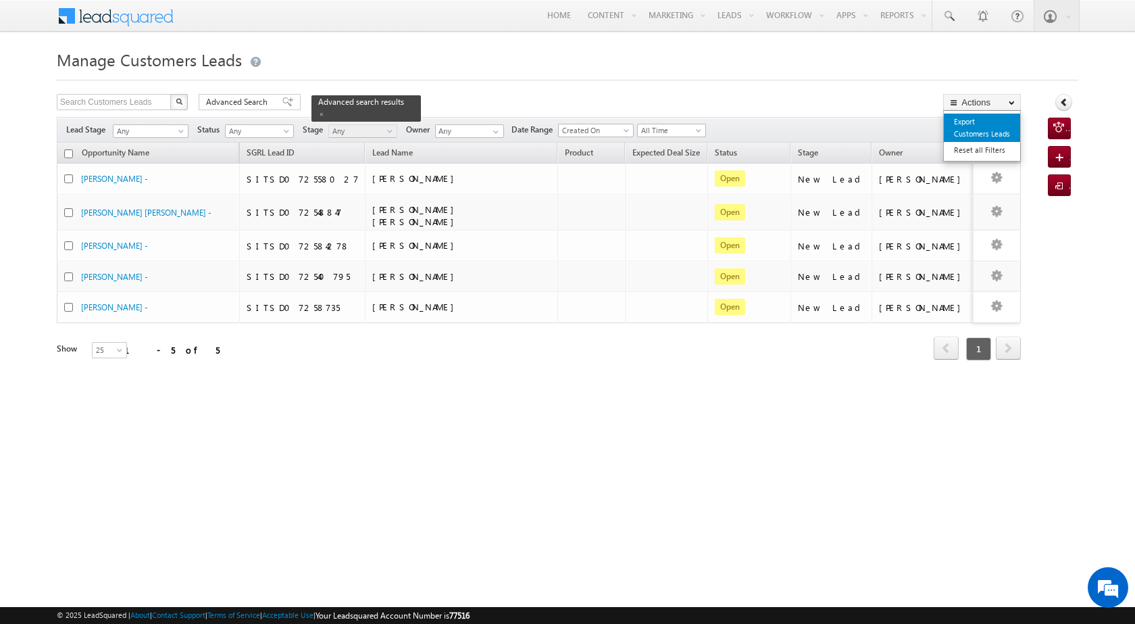
click at [971, 128] on link "Export Customers Leads" at bounding box center [982, 128] width 76 height 28
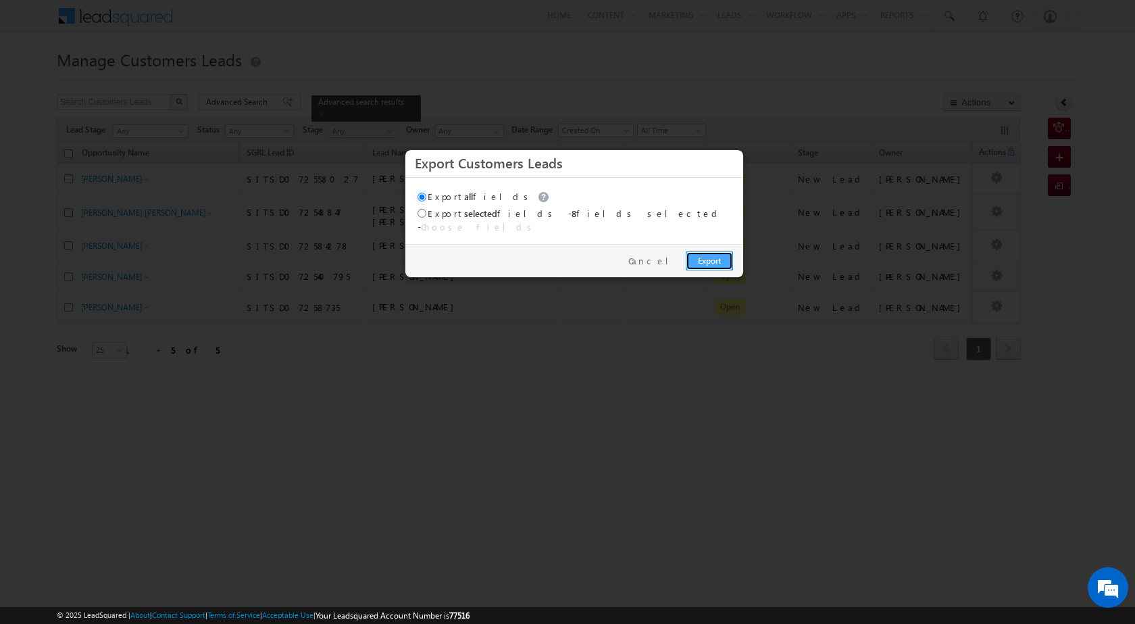
click at [707, 252] on link "Export" at bounding box center [709, 260] width 47 height 19
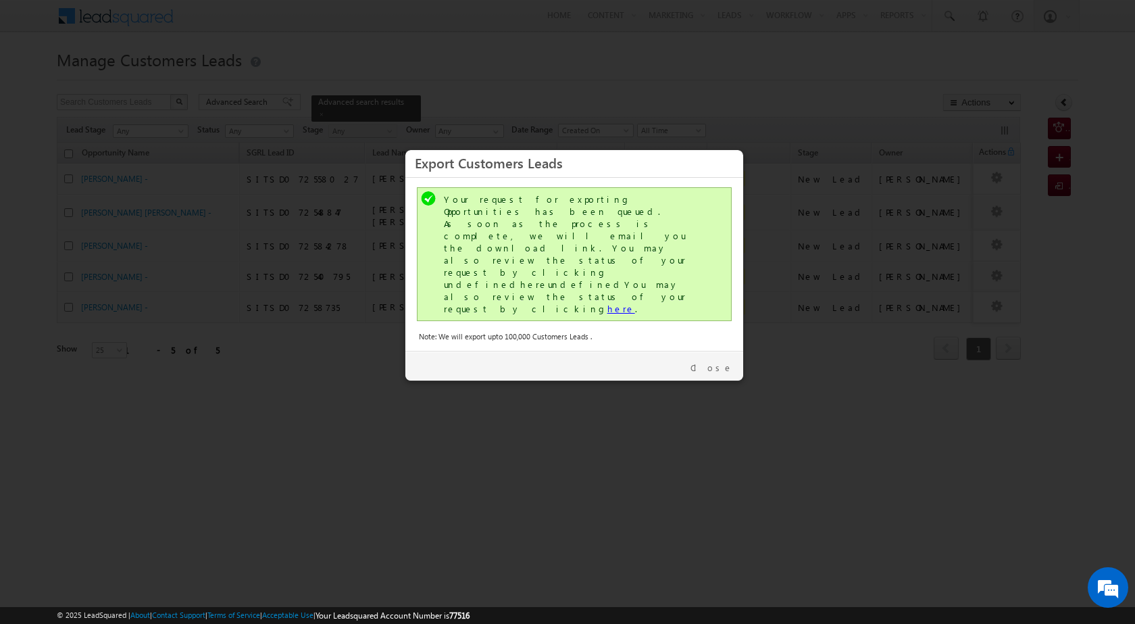
click at [608, 303] on link "here" at bounding box center [622, 308] width 28 height 11
click at [717, 362] on link "Close" at bounding box center [712, 368] width 43 height 12
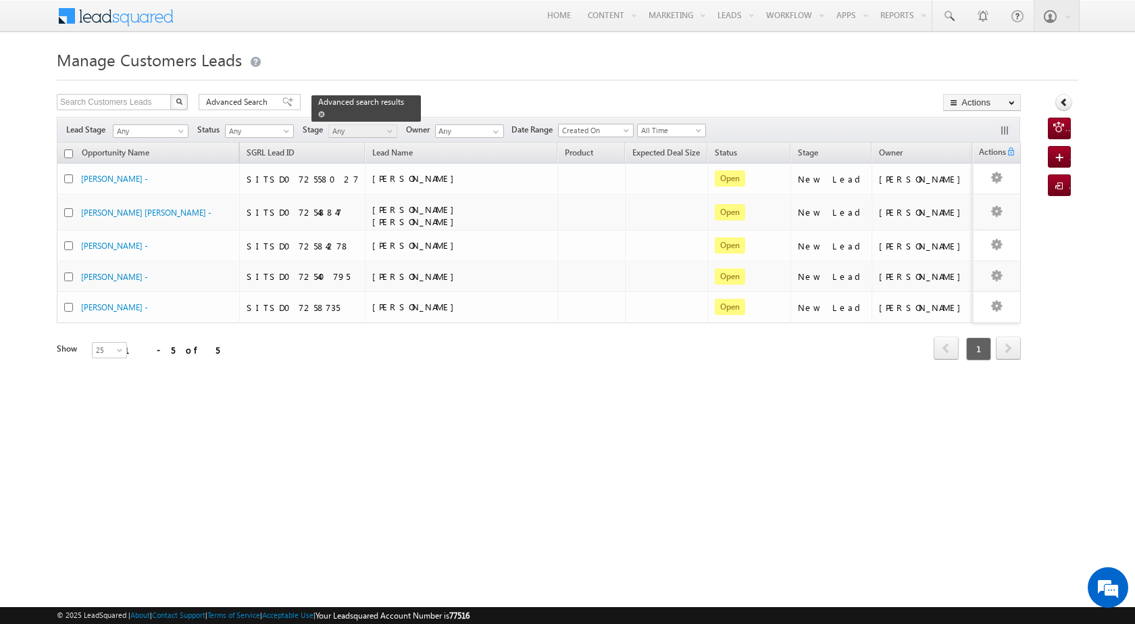
click at [334, 99] on span "Advanced search results" at bounding box center [361, 102] width 86 height 10
click at [245, 106] on span "Advanced Search" at bounding box center [239, 102] width 66 height 12
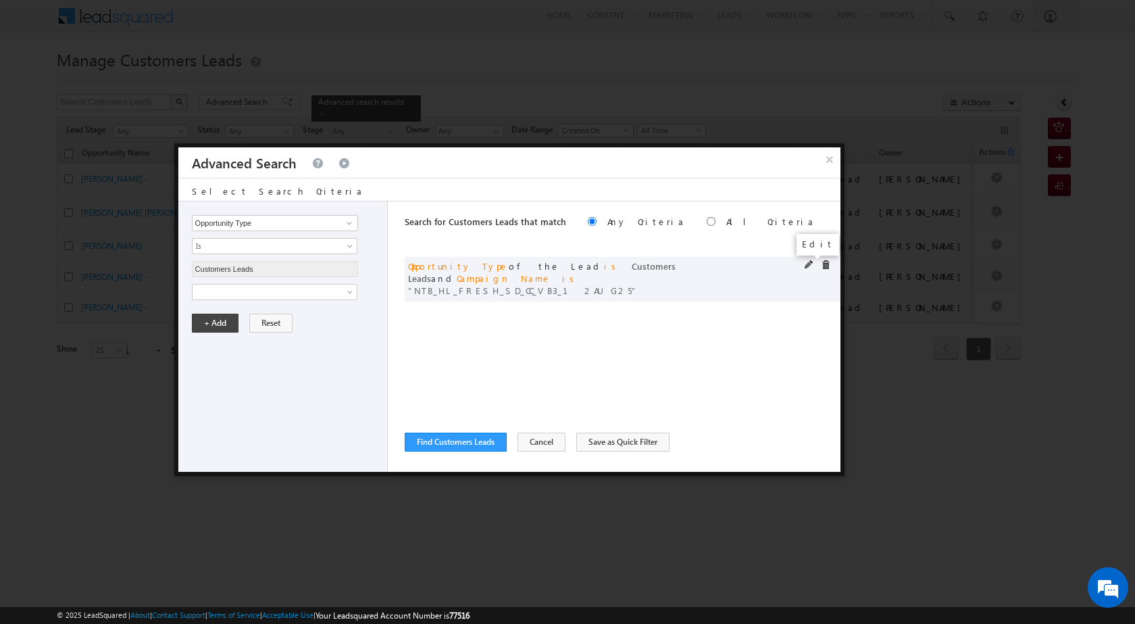
click at [805, 265] on span at bounding box center [809, 264] width 9 height 9
click at [299, 337] on input "NTB_HL_FRESH_SD_CC_VB3_12AUG25" at bounding box center [275, 338] width 166 height 16
paste input "BM"
type input "NTB_HL_FRESH_BM_CC_VB3_12AUG25"
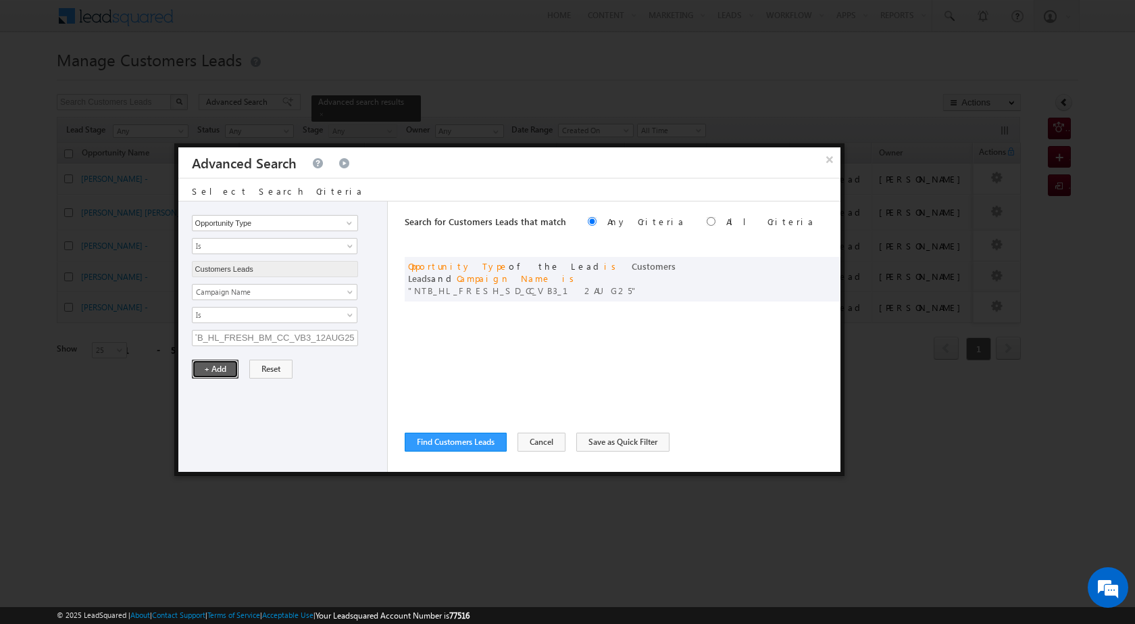
click at [222, 372] on button "+ Add" at bounding box center [215, 369] width 47 height 19
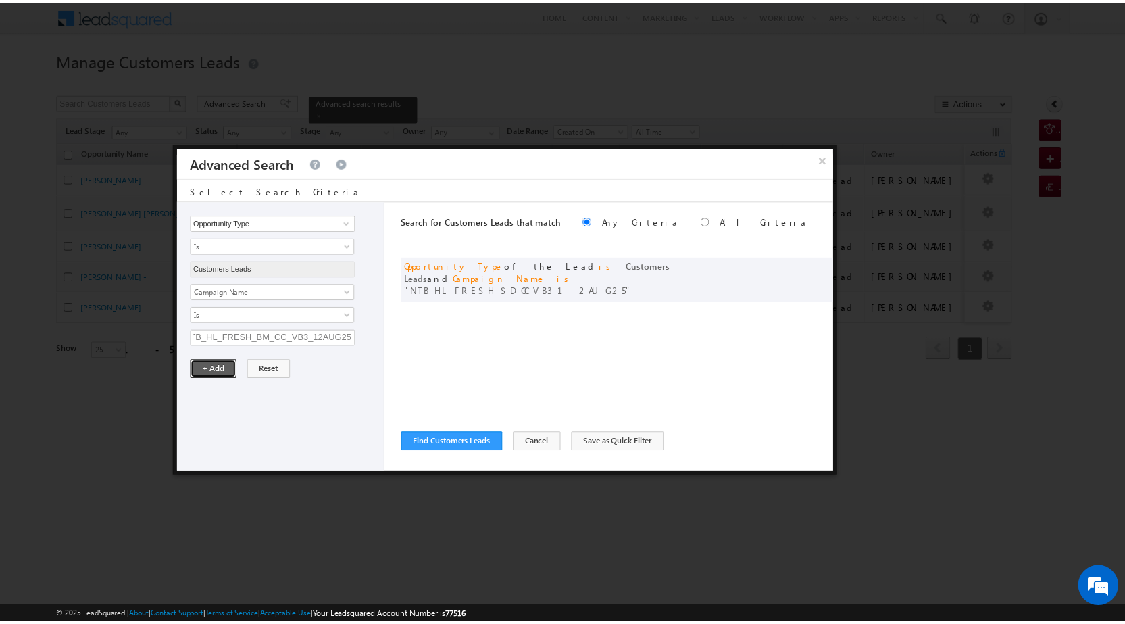
scroll to position [0, 0]
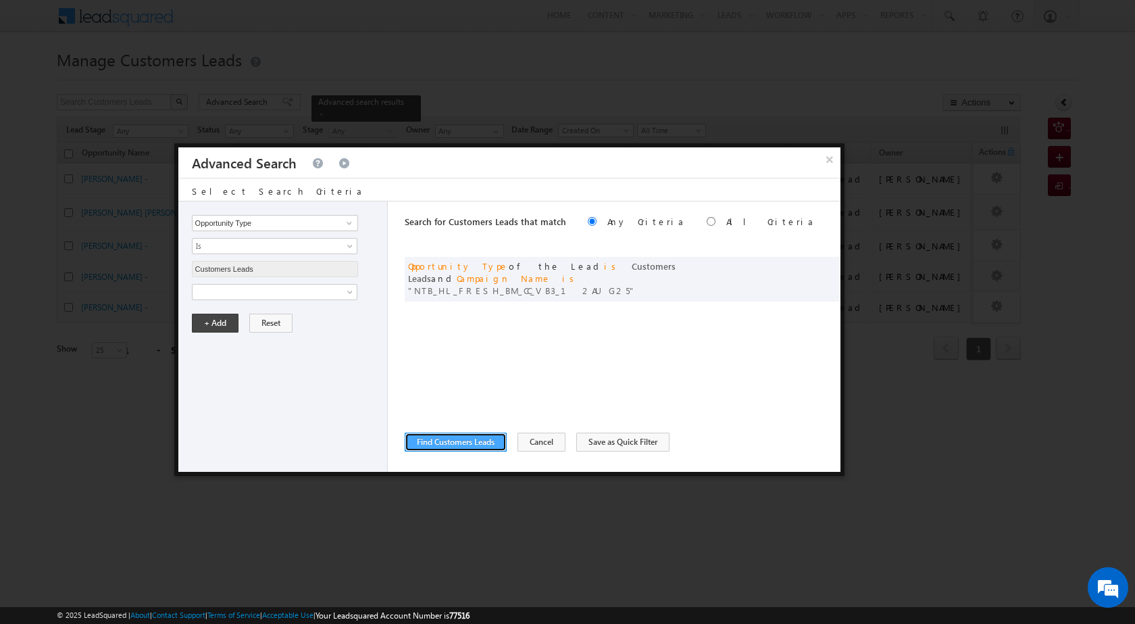
click at [460, 442] on button "Find Customers Leads" at bounding box center [456, 442] width 102 height 19
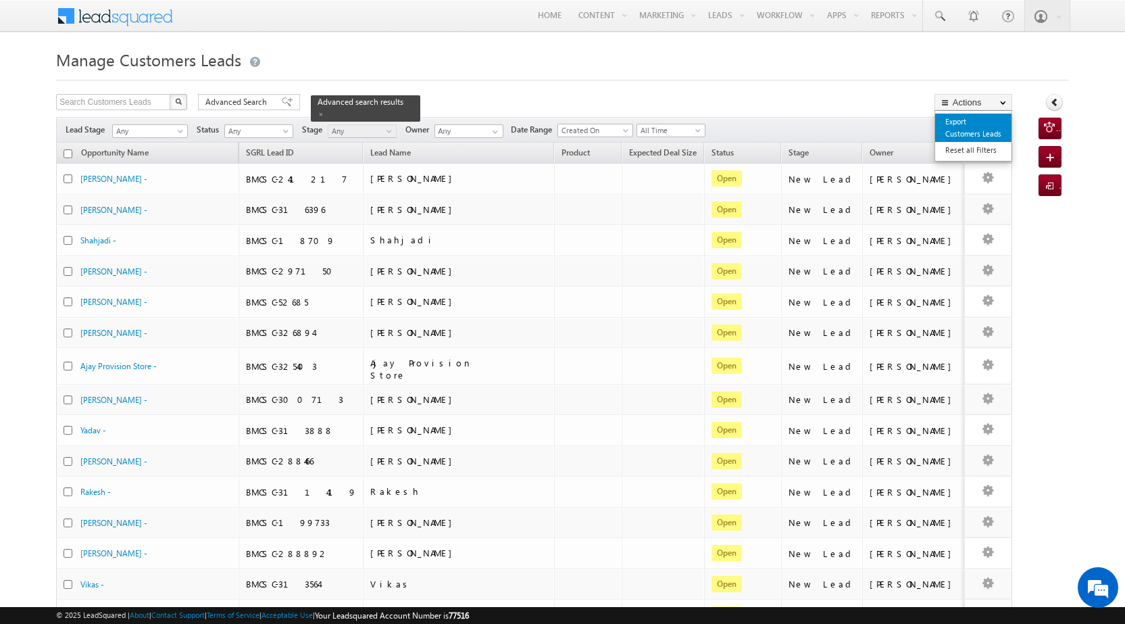
click at [965, 122] on link "Export Customers Leads" at bounding box center [973, 128] width 76 height 28
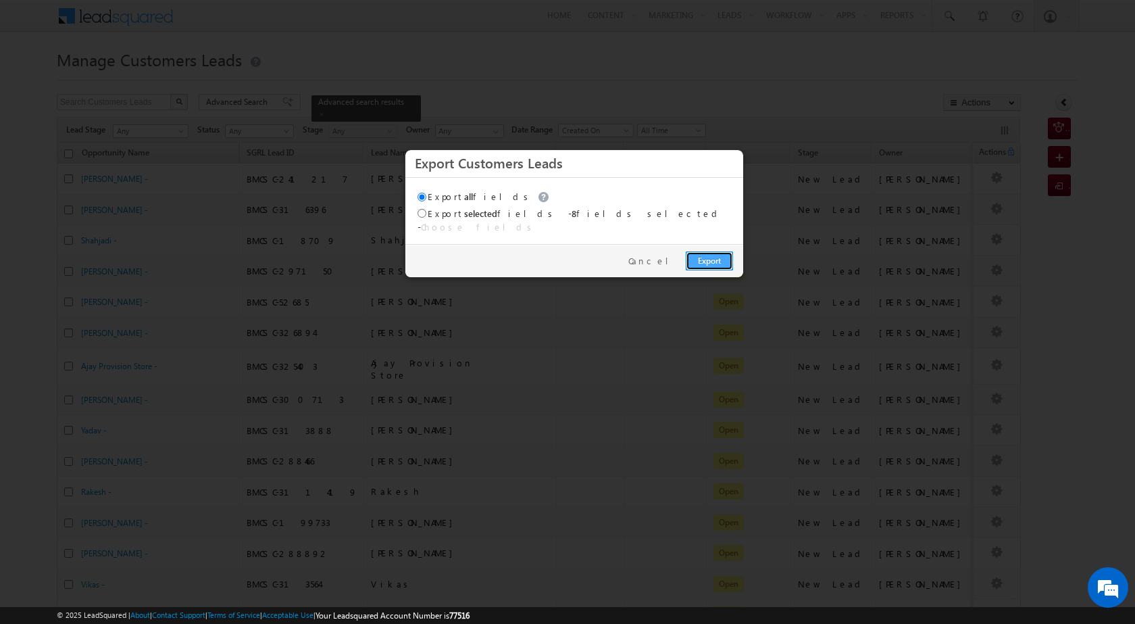
click at [722, 253] on link "Export" at bounding box center [709, 260] width 47 height 19
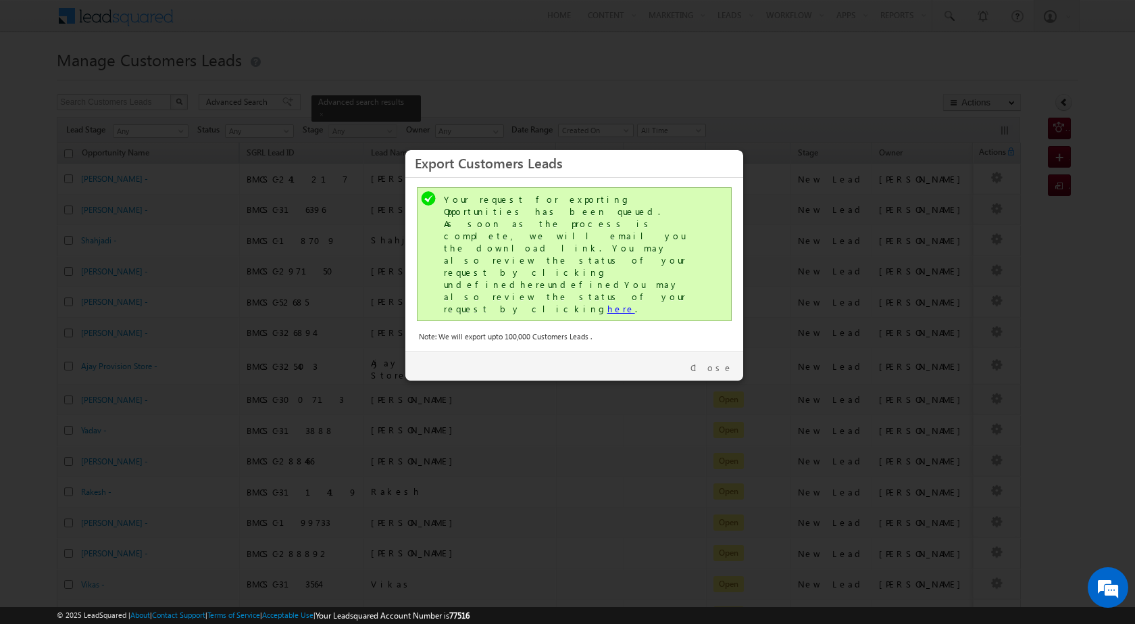
click at [608, 303] on link "here" at bounding box center [622, 308] width 28 height 11
click at [715, 351] on div "Close" at bounding box center [574, 366] width 338 height 30
click at [715, 362] on link "Close" at bounding box center [712, 368] width 43 height 12
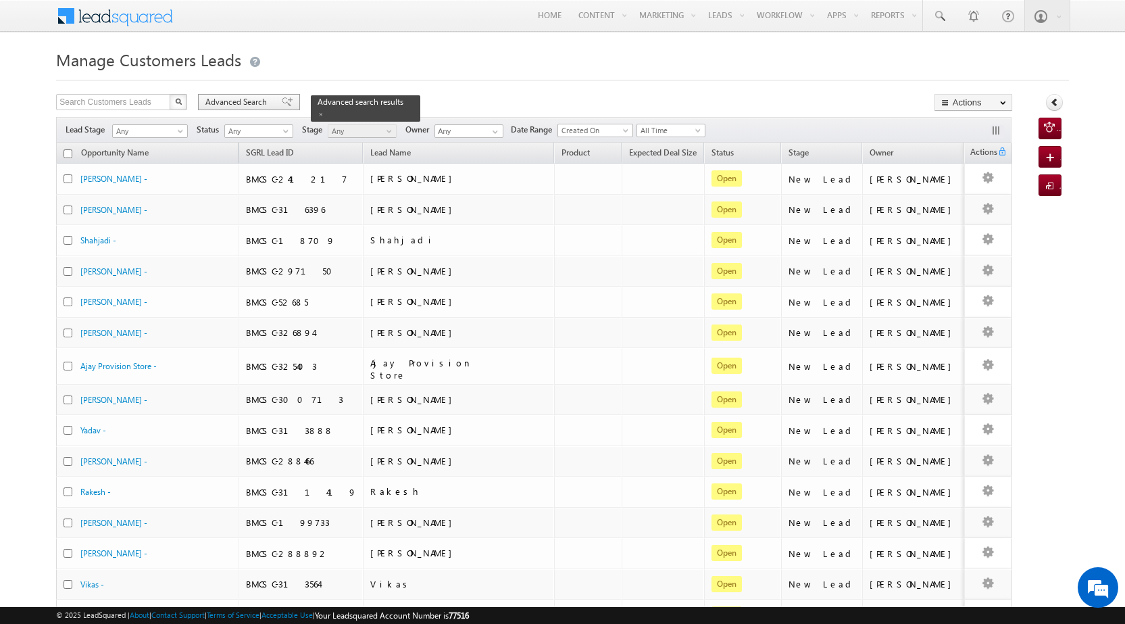
click at [223, 105] on span "Advanced Search" at bounding box center [238, 102] width 66 height 12
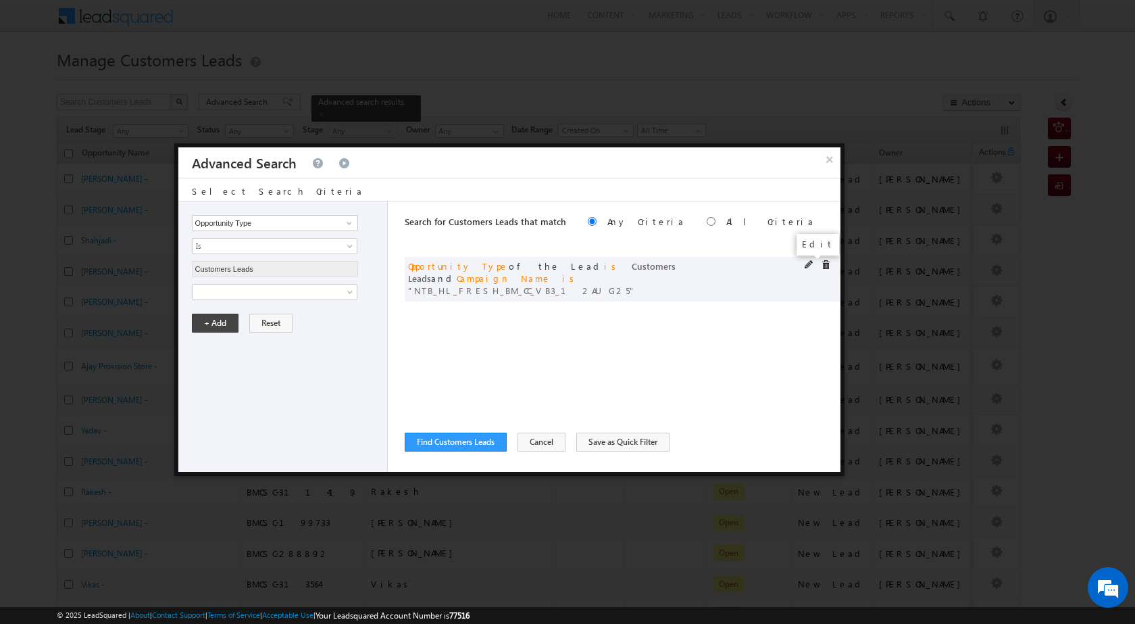
click at [806, 264] on span at bounding box center [809, 264] width 9 height 9
click at [297, 341] on input "NTB_HL_FRESH_BM_CC_VB3_12AUG25" at bounding box center [275, 338] width 166 height 16
paste input "SD_CC_VB4"
type input "NTB_HL_FRESH_SD_CC_VB4_12AUG25"
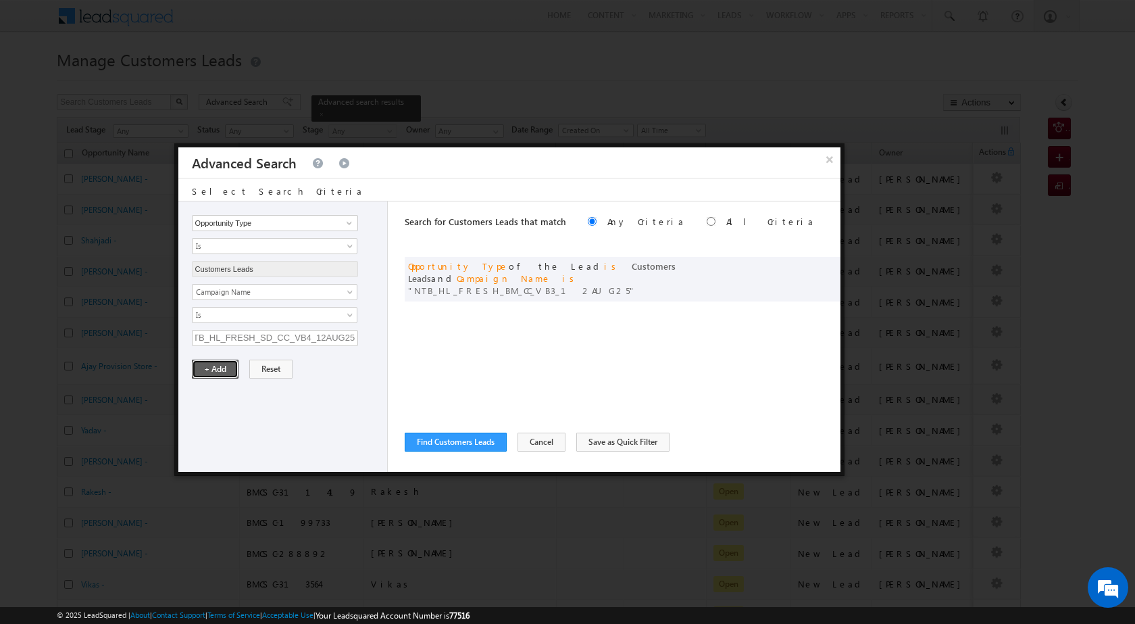
click at [222, 368] on button "+ Add" at bounding box center [215, 369] width 47 height 19
click at [445, 442] on button "Find Customers Leads" at bounding box center [456, 442] width 102 height 19
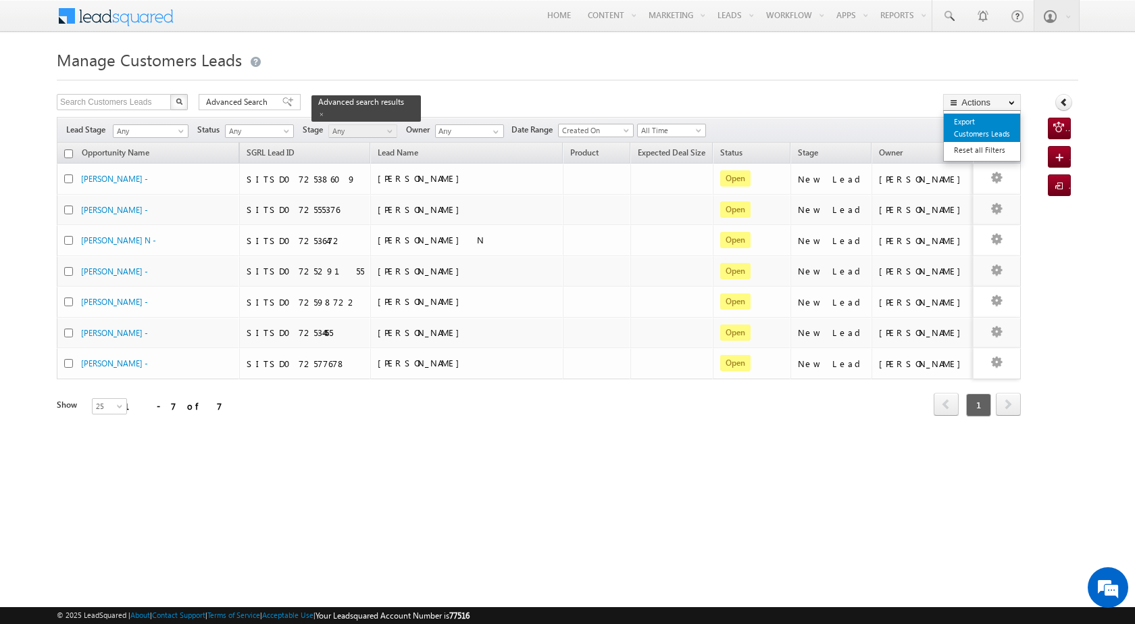
click at [975, 124] on link "Export Customers Leads" at bounding box center [982, 128] width 76 height 28
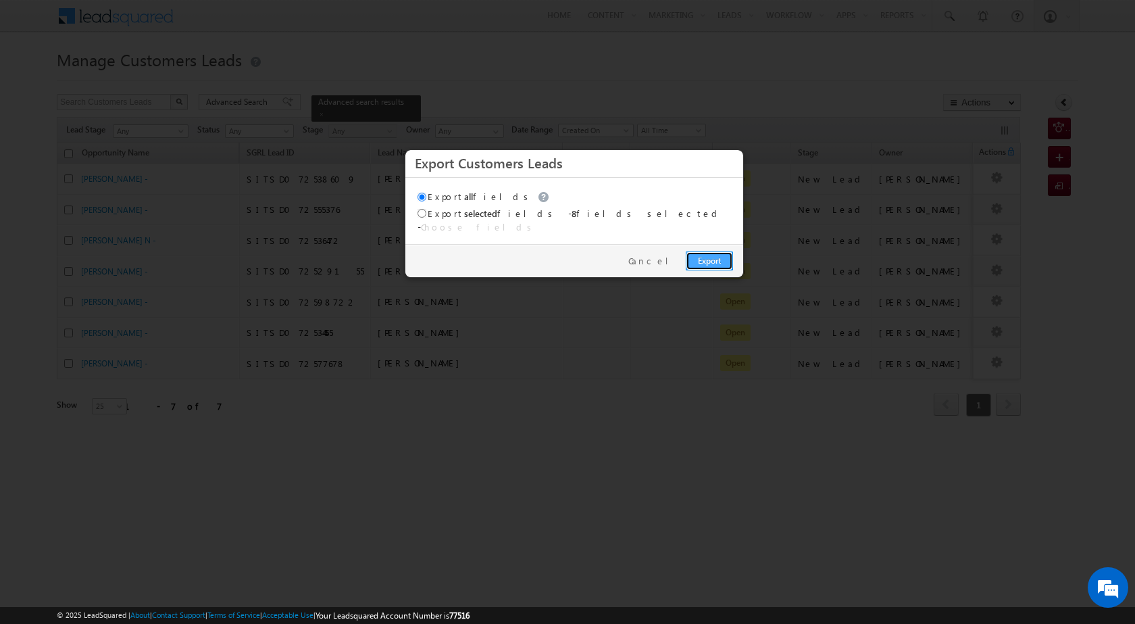
click at [702, 253] on link "Export" at bounding box center [709, 260] width 47 height 19
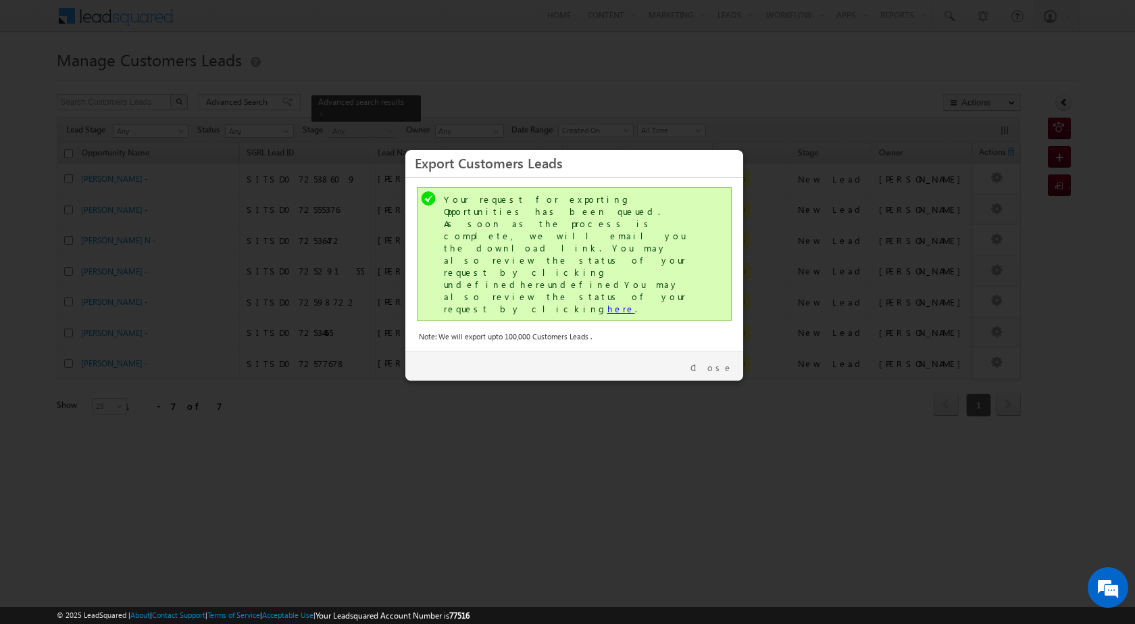
click at [608, 303] on link "here" at bounding box center [622, 308] width 28 height 11
click at [715, 362] on link "Close" at bounding box center [712, 368] width 43 height 12
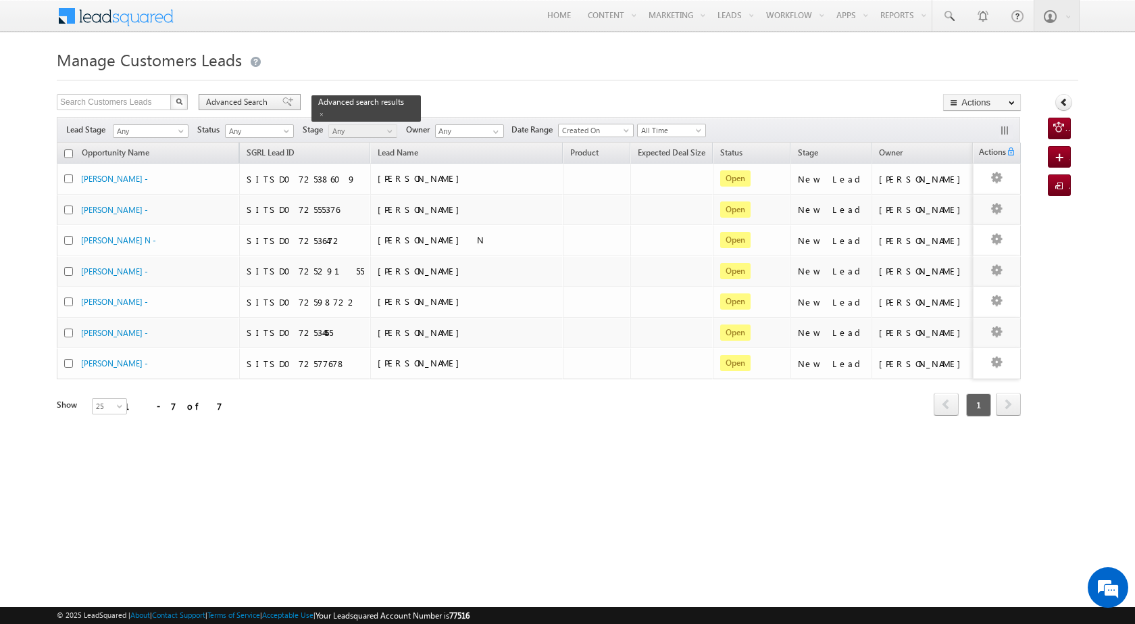
click at [230, 108] on div "Advanced Search" at bounding box center [250, 102] width 102 height 16
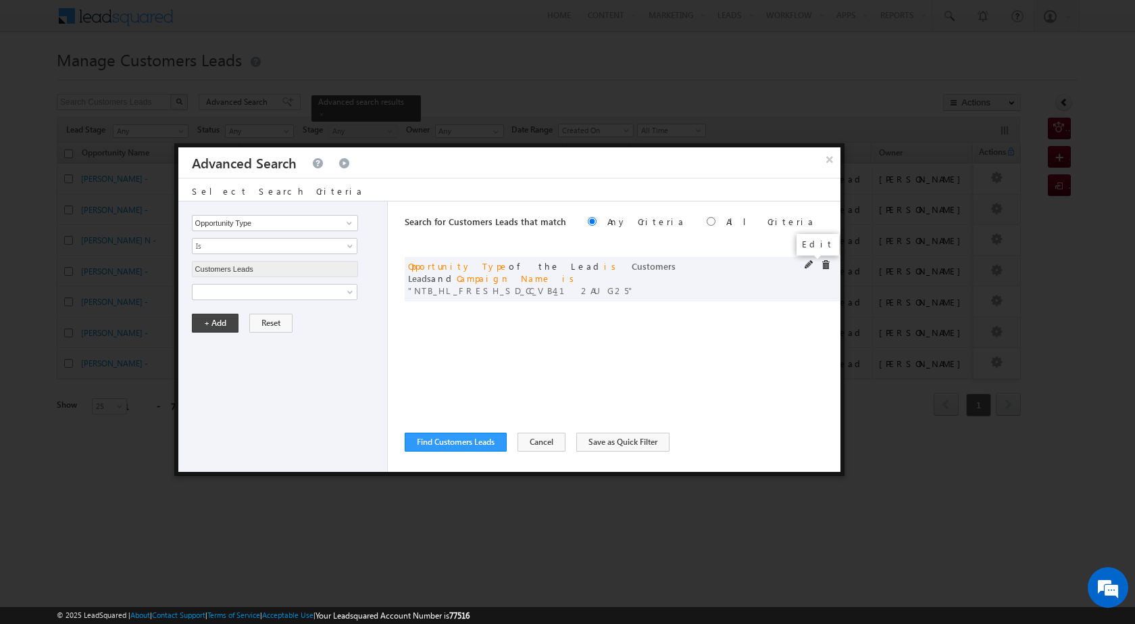
click at [806, 266] on span at bounding box center [809, 264] width 9 height 9
click at [299, 345] on input "NTB_HL_FRESH_SD_CC_VB4_12AUG25" at bounding box center [275, 338] width 166 height 16
paste input "BM"
type input "NTB_HL_FRESH_BM_CC_VB4_12AUG25"
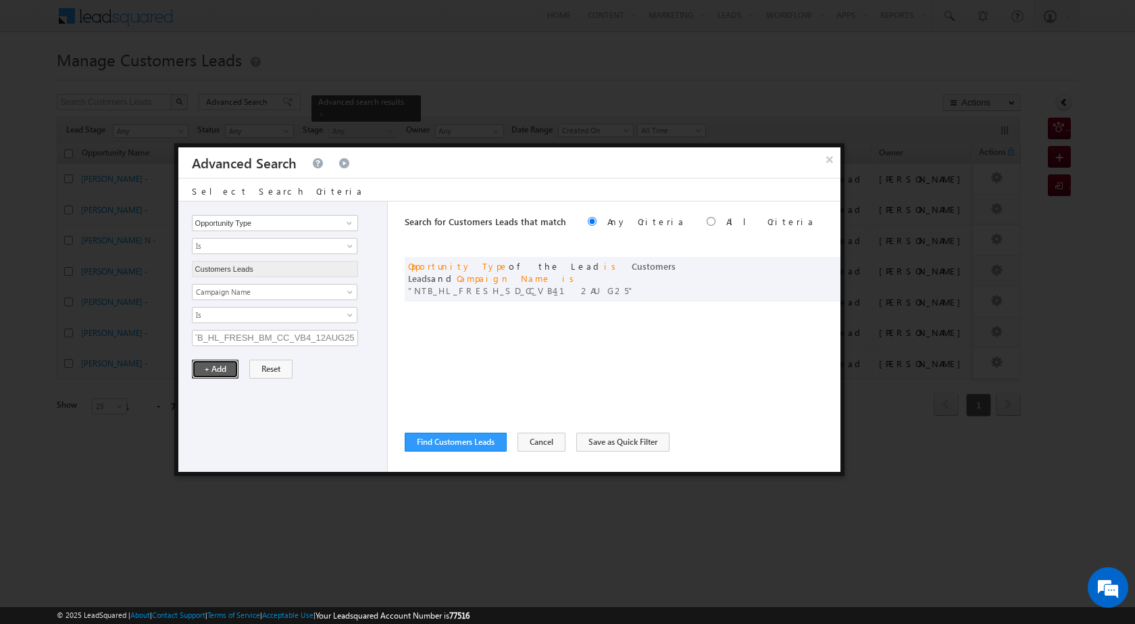
click at [213, 369] on button "+ Add" at bounding box center [215, 369] width 47 height 19
click at [453, 447] on button "Find Customers Leads" at bounding box center [456, 442] width 102 height 19
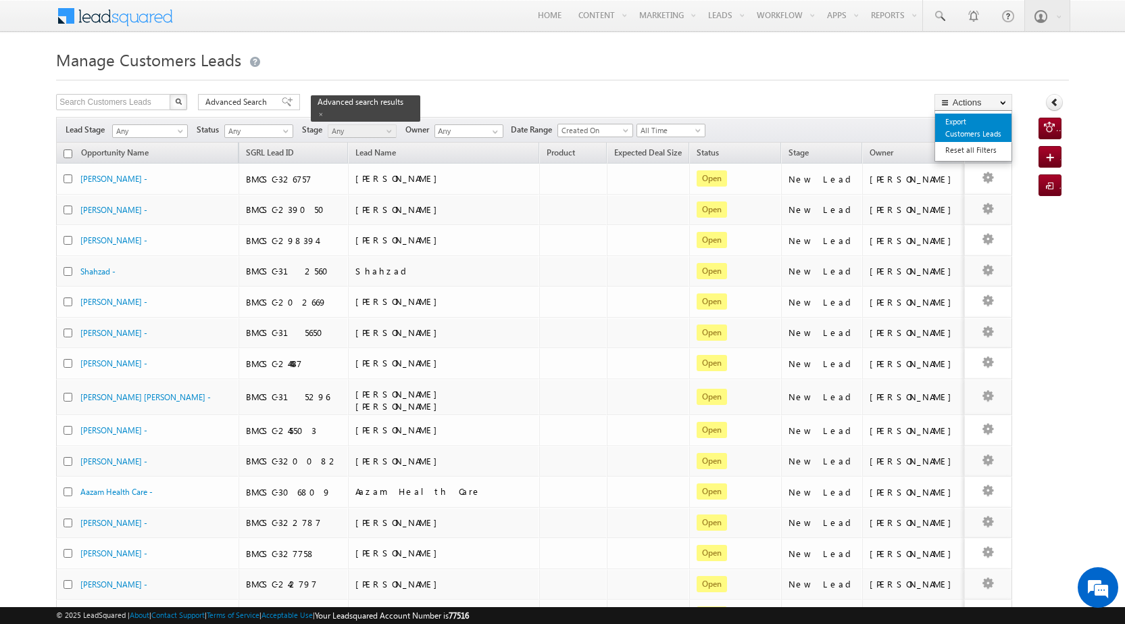
click at [970, 122] on link "Export Customers Leads" at bounding box center [973, 128] width 76 height 28
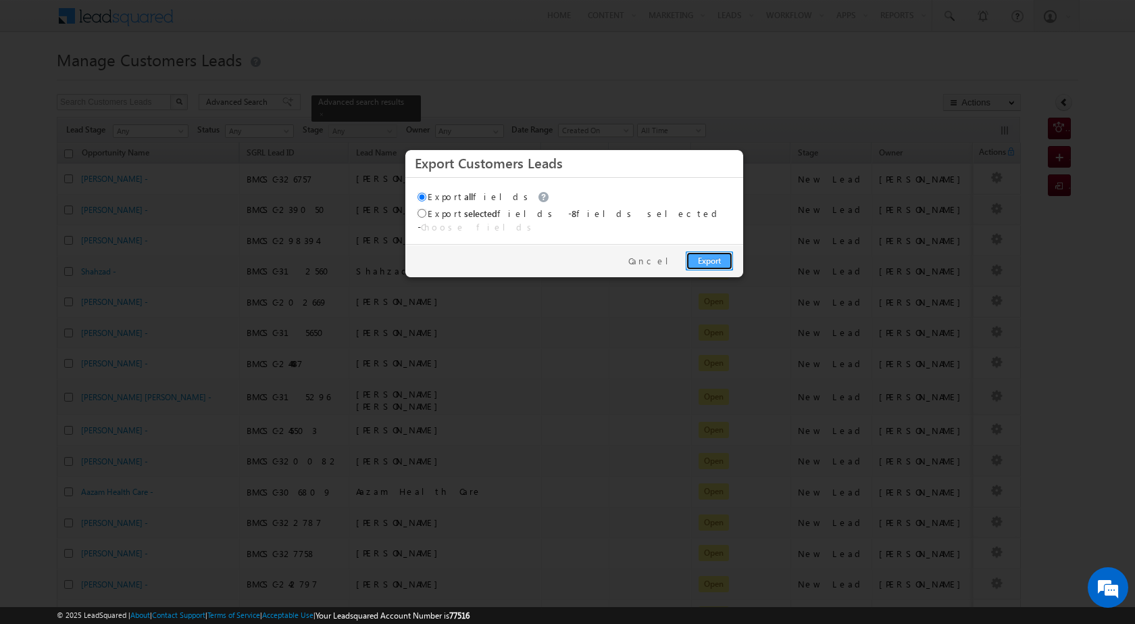
click at [704, 251] on link "Export" at bounding box center [709, 260] width 47 height 19
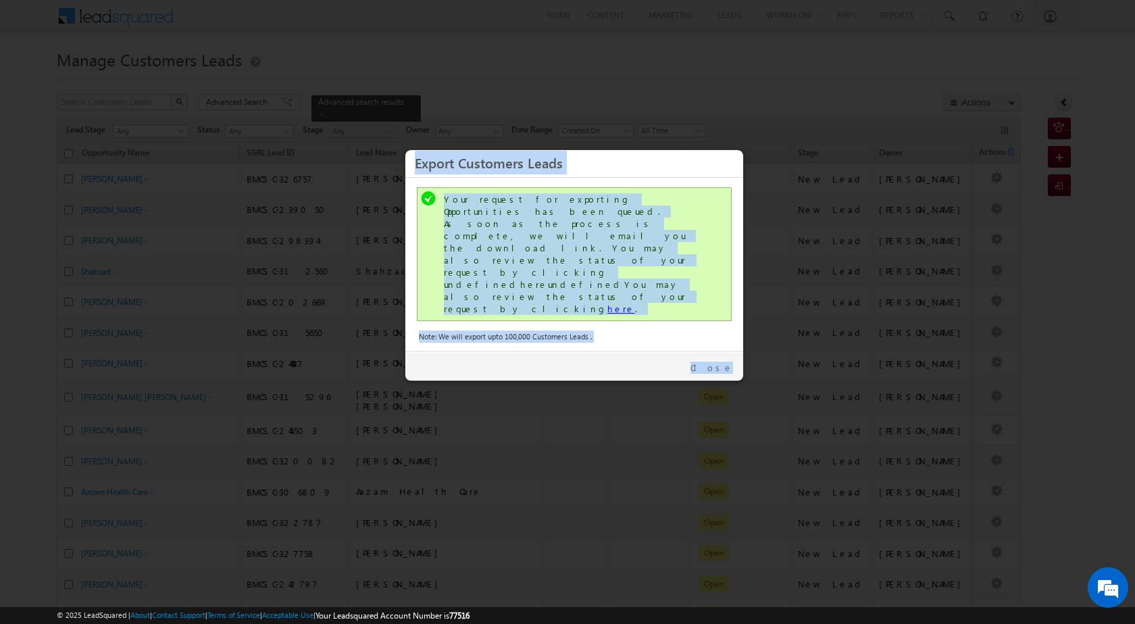
click at [608, 303] on link "here" at bounding box center [622, 308] width 28 height 11
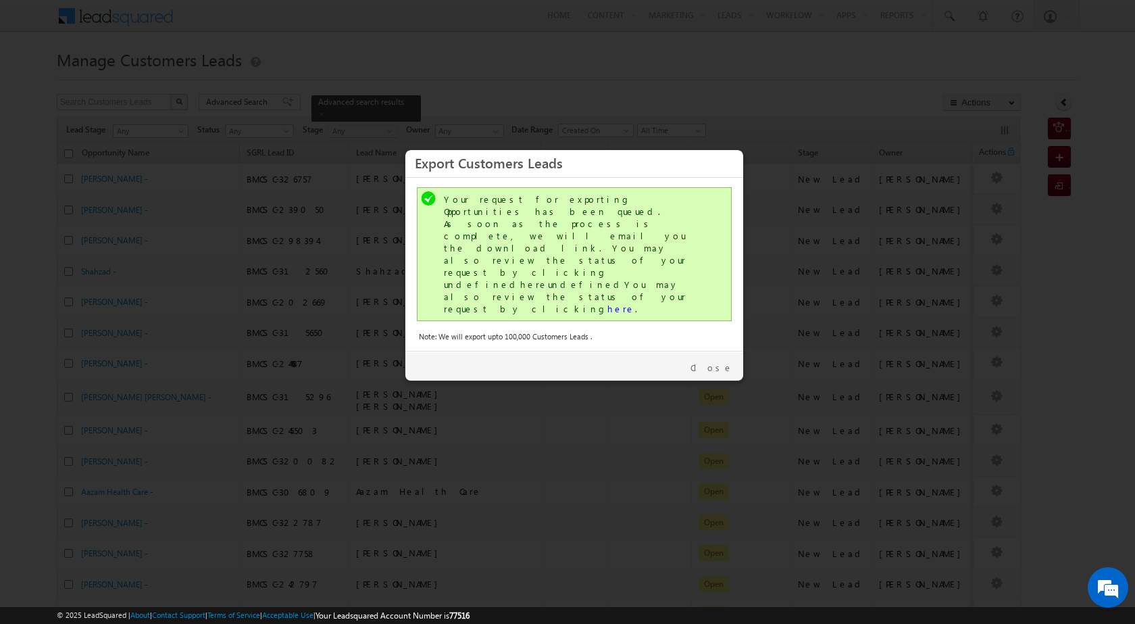
click at [718, 351] on div "Close" at bounding box center [574, 366] width 338 height 30
click at [718, 362] on link "Close" at bounding box center [712, 368] width 43 height 12
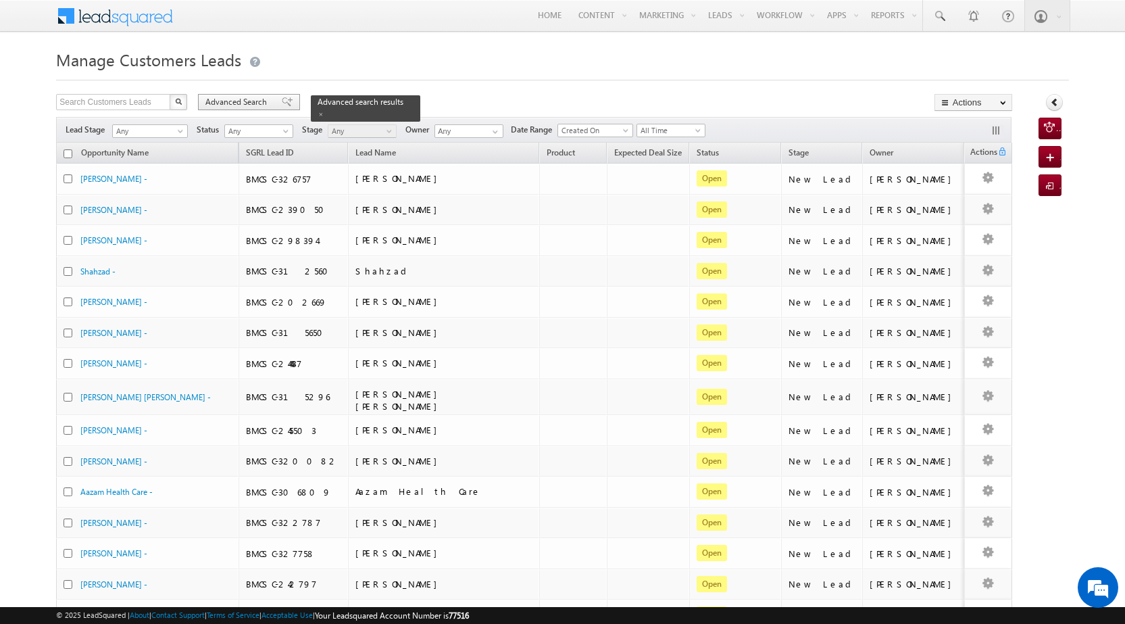
click at [226, 98] on span "Advanced Search" at bounding box center [238, 102] width 66 height 12
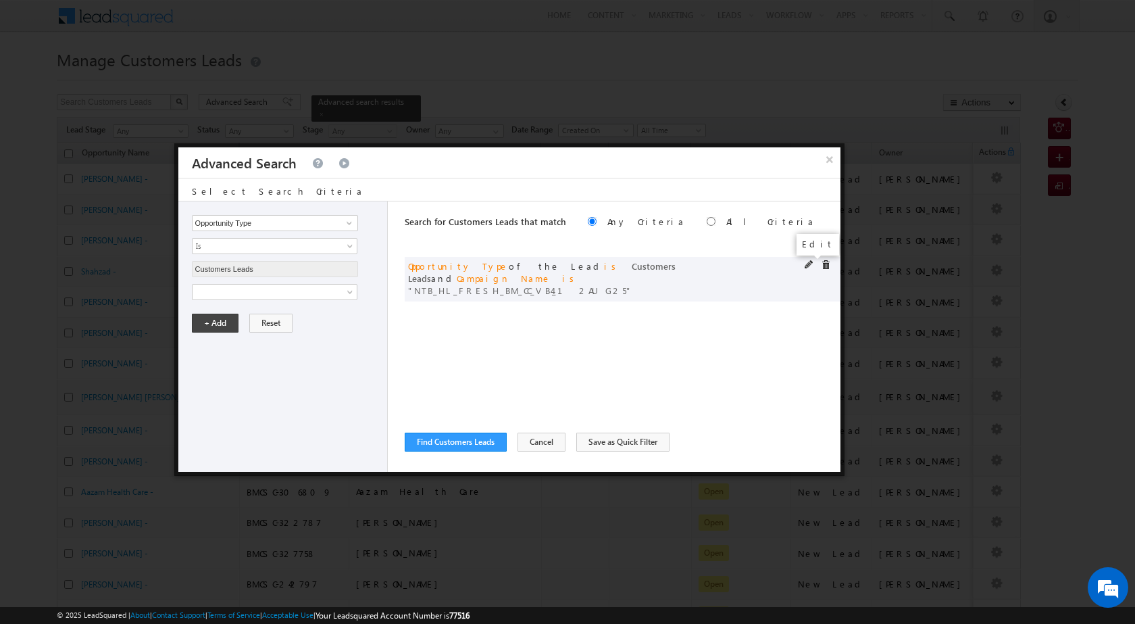
click at [805, 264] on span at bounding box center [809, 264] width 9 height 9
click at [245, 337] on input "NTB_HL_FRESH_BM_CC_VB4_12AUG25" at bounding box center [275, 338] width 166 height 16
paste input "2"
type input "NTB_HL_FRESH_BM_CC_VB2_12AUG25"
click at [216, 370] on button "+ Add" at bounding box center [215, 369] width 47 height 19
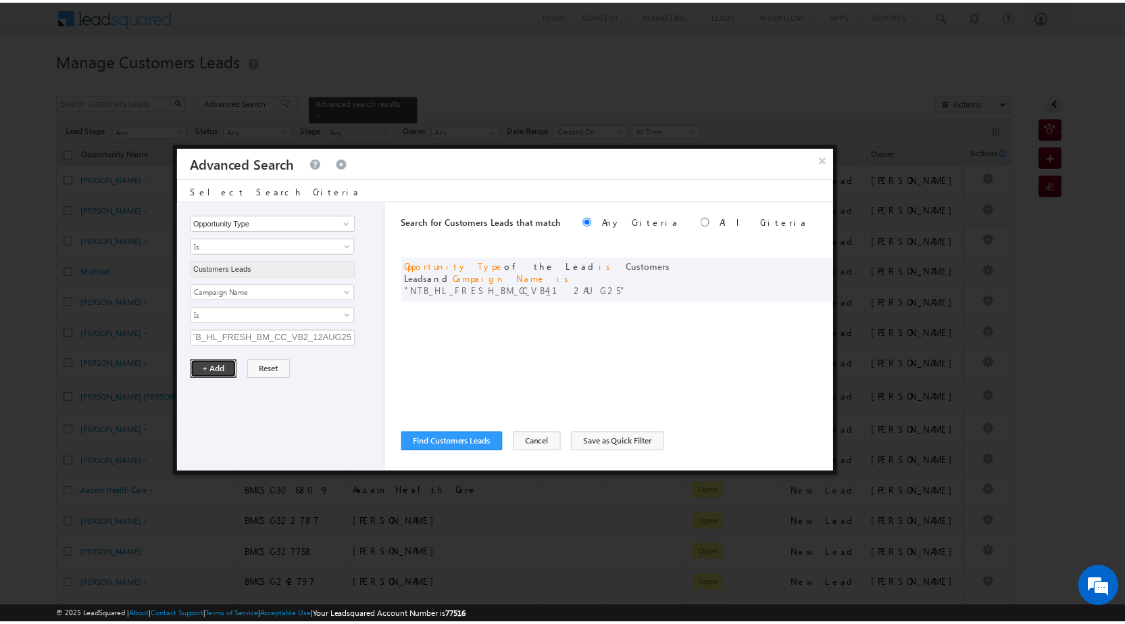
scroll to position [0, 0]
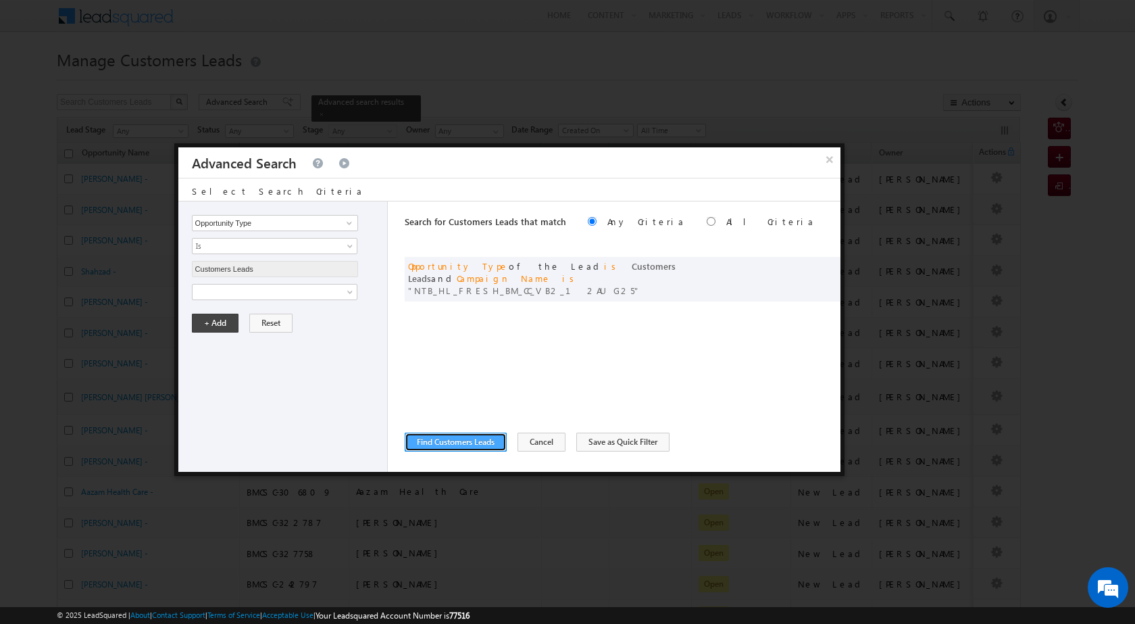
click at [456, 433] on button "Find Customers Leads" at bounding box center [456, 442] width 102 height 19
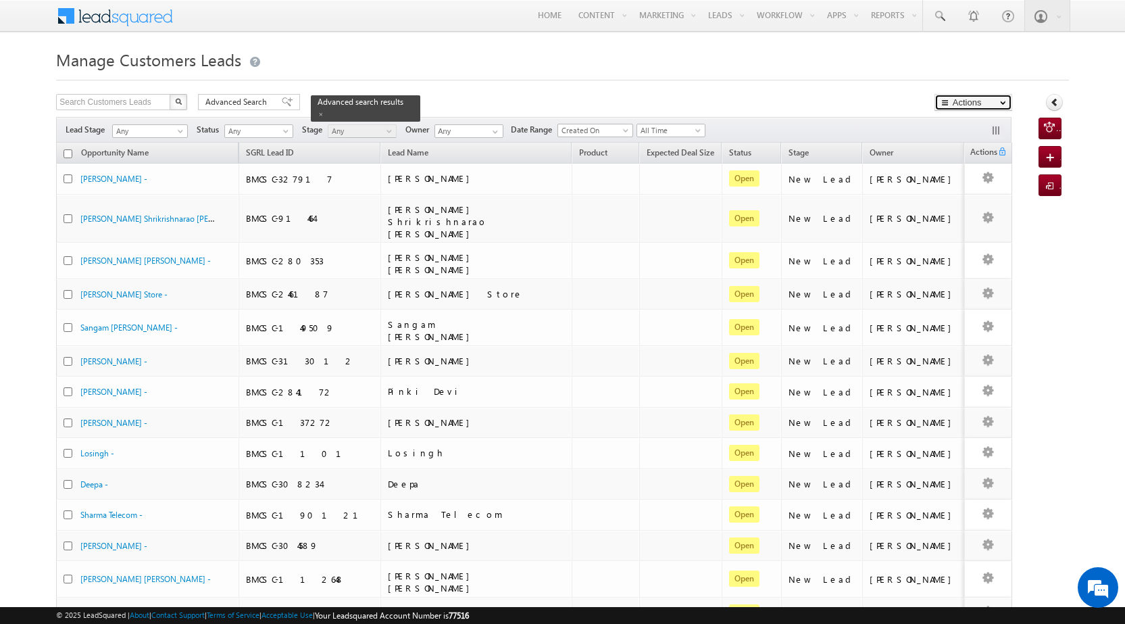
click at [964, 102] on button "Actions" at bounding box center [974, 102] width 78 height 17
click at [970, 131] on link "Export Customers Leads" at bounding box center [973, 128] width 76 height 28
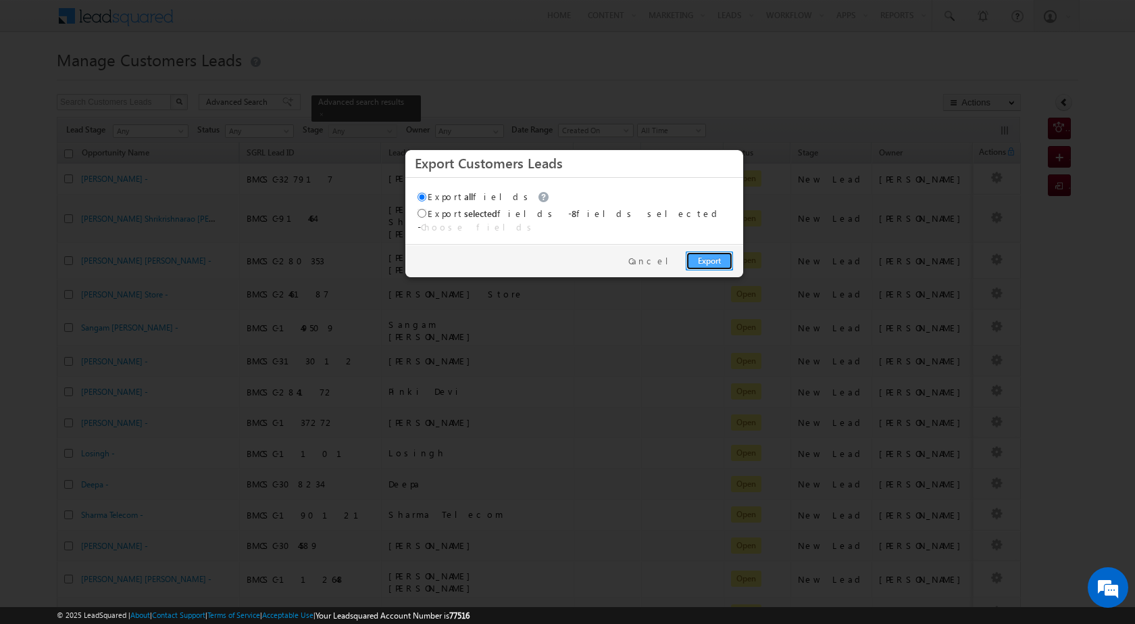
click at [699, 255] on link "Export" at bounding box center [709, 260] width 47 height 19
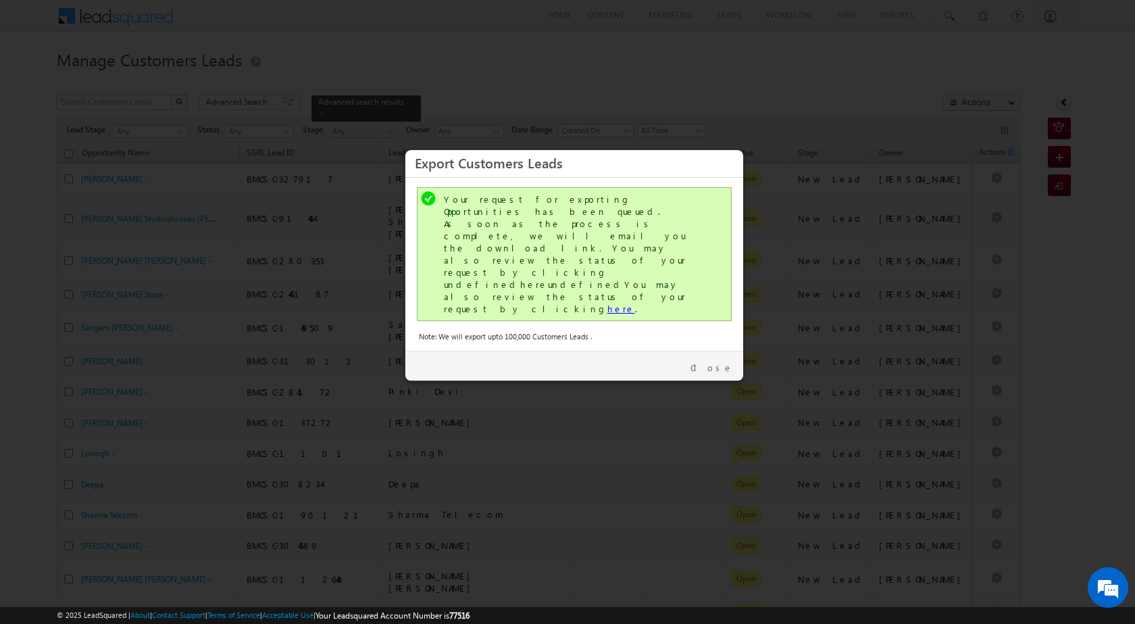
click at [608, 303] on link "here" at bounding box center [622, 308] width 28 height 11
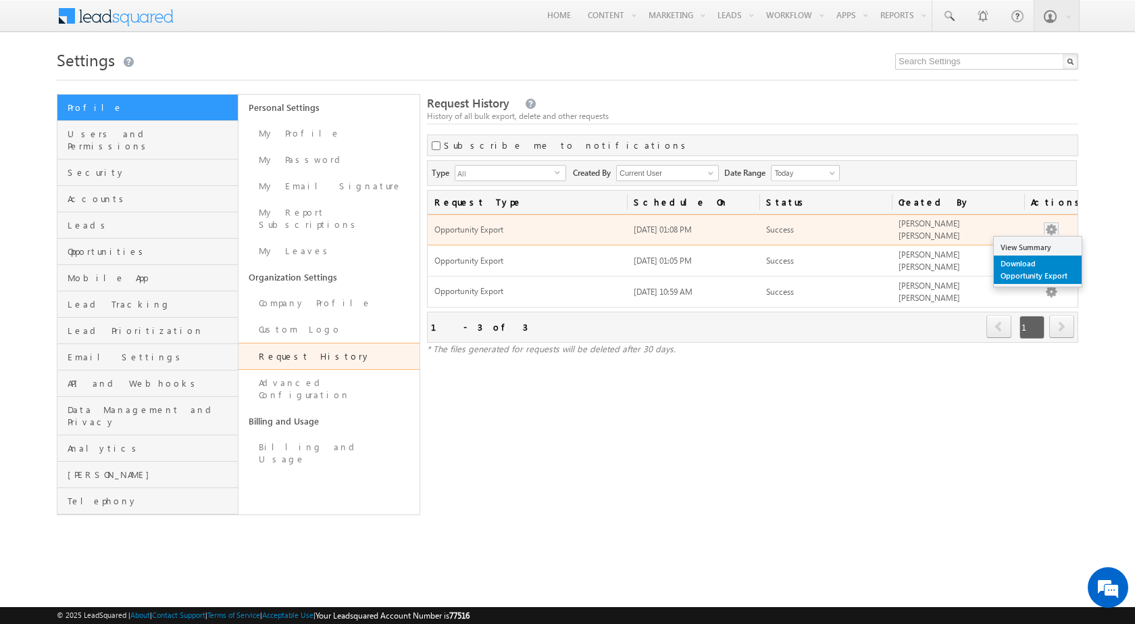
click at [1042, 264] on link "Download Opportunity Export" at bounding box center [1038, 269] width 88 height 28
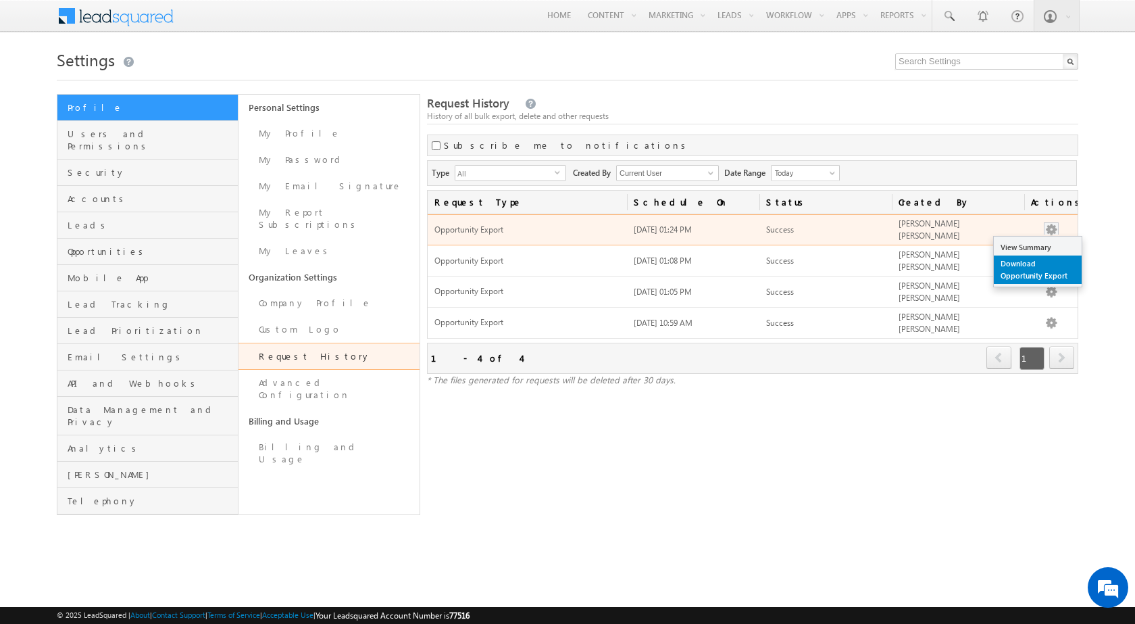
click at [1043, 261] on link "Download Opportunity Export" at bounding box center [1038, 269] width 88 height 28
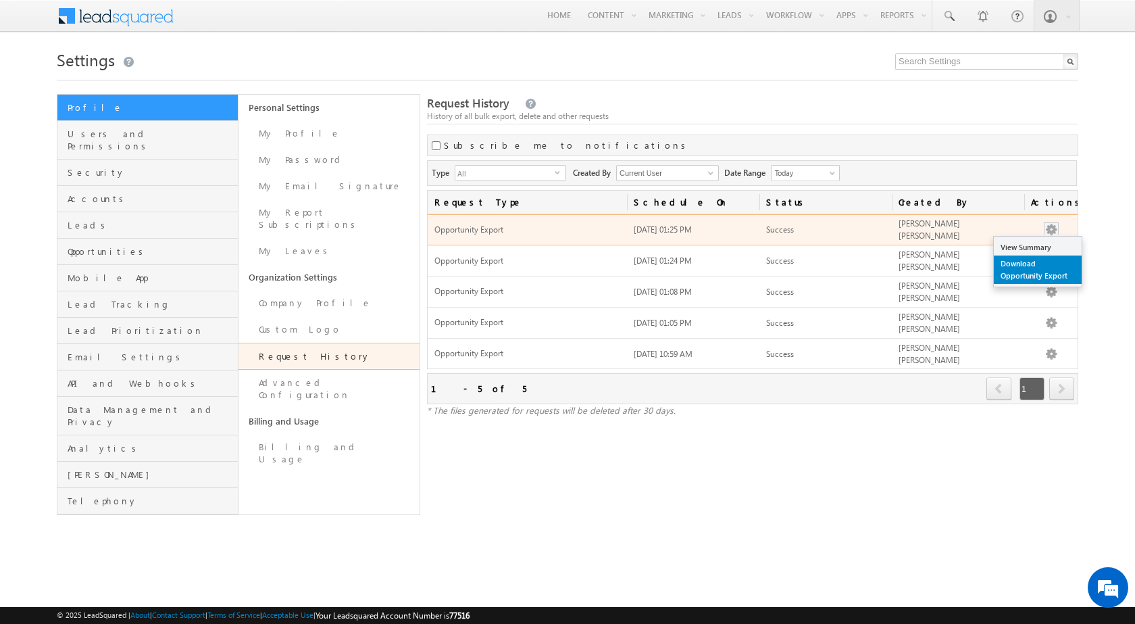
click at [1019, 275] on link "Download Opportunity Export" at bounding box center [1038, 269] width 88 height 28
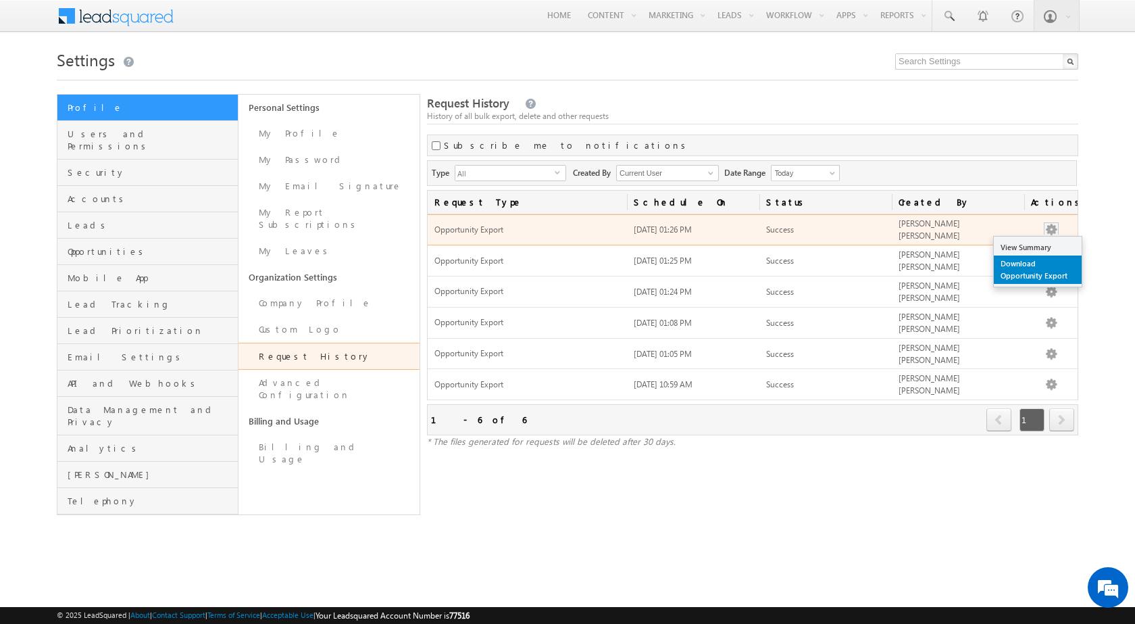
click at [1043, 265] on link "Download Opportunity Export" at bounding box center [1038, 269] width 88 height 28
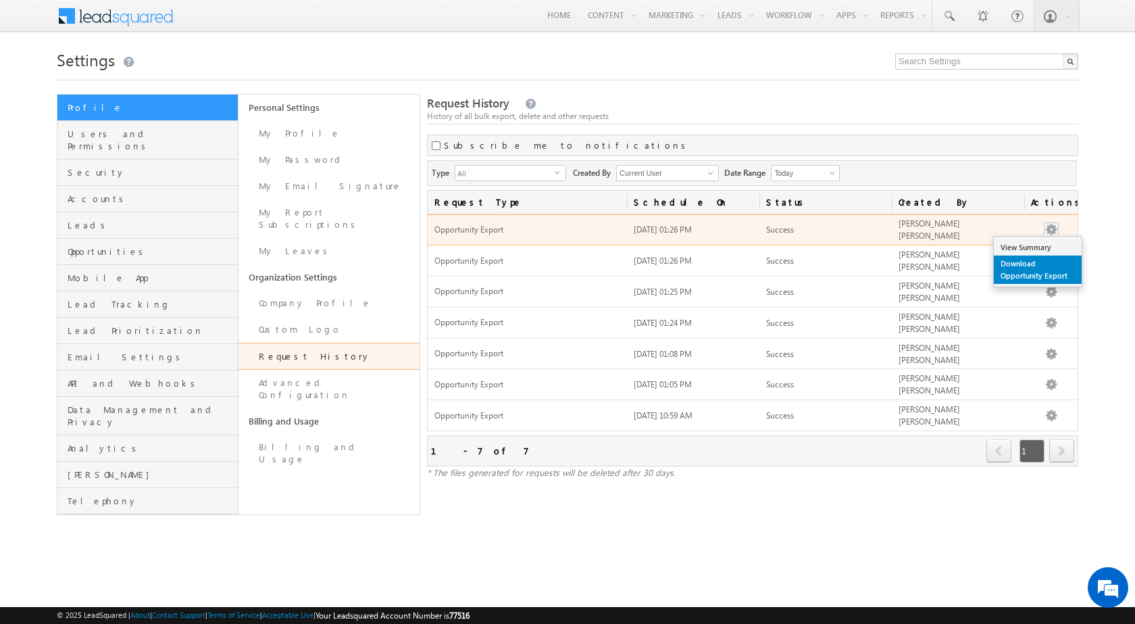
click at [1032, 264] on link "Download Opportunity Export" at bounding box center [1038, 269] width 88 height 28
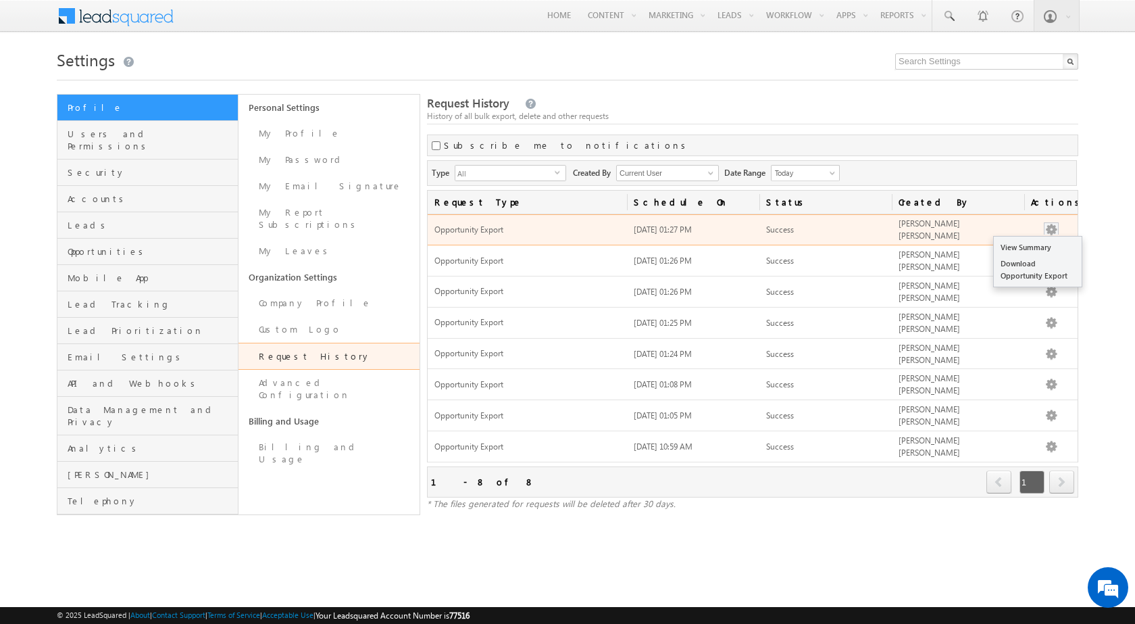
click at [1051, 230] on button "button" at bounding box center [1052, 230] width 14 height 14
click at [1041, 270] on link "Download Opportunity Export" at bounding box center [1038, 269] width 88 height 28
